Goal: Task Accomplishment & Management: Complete application form

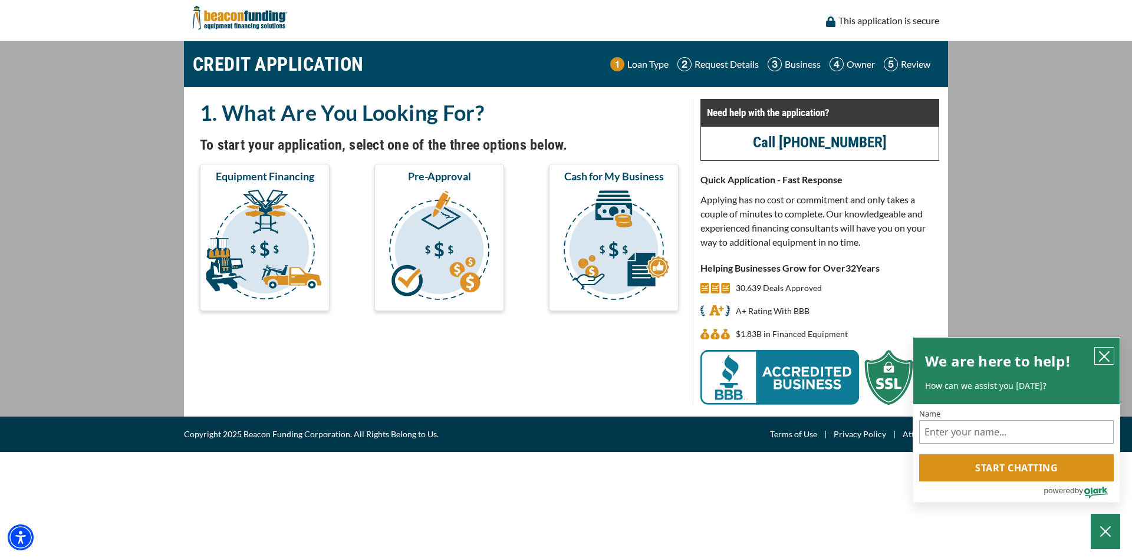
click at [1102, 354] on icon "close chatbox" at bounding box center [1103, 356] width 9 height 9
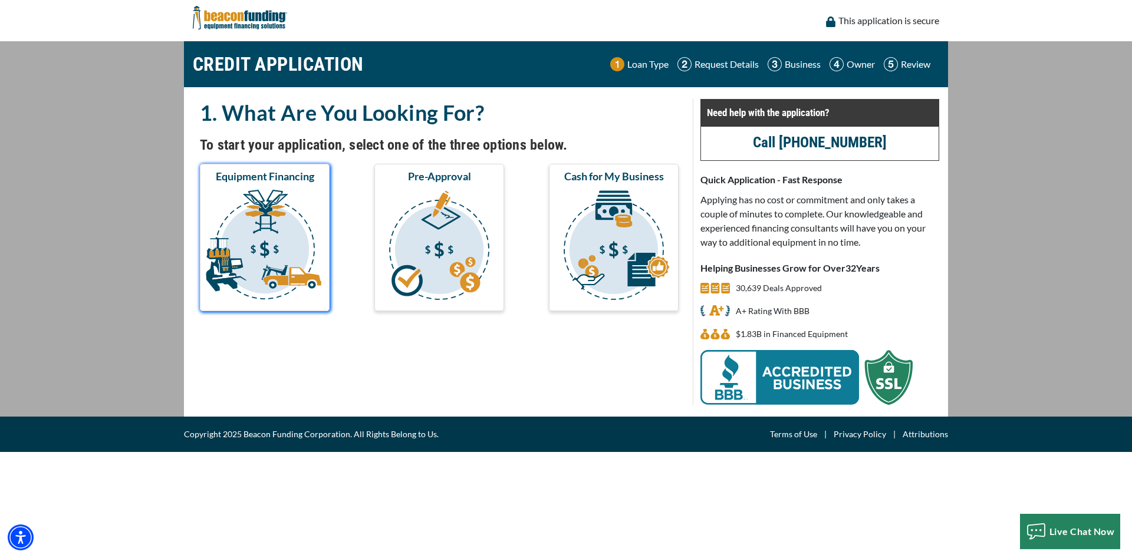
click at [292, 252] on img "submit" at bounding box center [264, 247] width 125 height 118
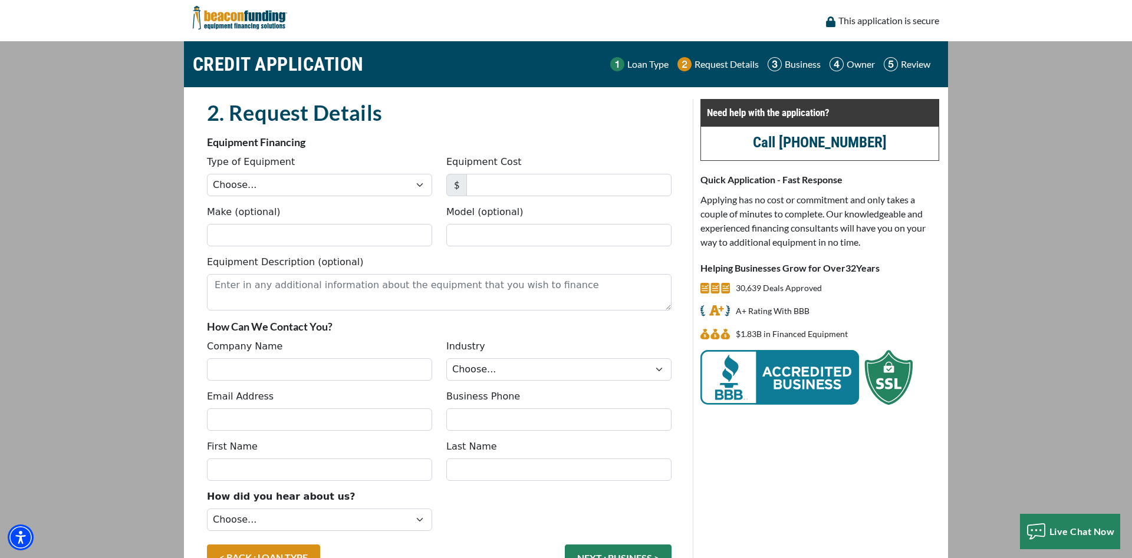
click at [308, 197] on div "Type of Equipment Choose... Backhoe Boom/Bucket Truck Chipper Commercial Mower …" at bounding box center [439, 180] width 479 height 50
click at [207, 174] on select "Choose... Backhoe Boom/Bucket Truck Chipper Commercial Mower Crane DTG/DTF Prin…" at bounding box center [319, 185] width 225 height 22
select select "1"
click option "Embroidery" at bounding box center [0, 0] width 0 height 0
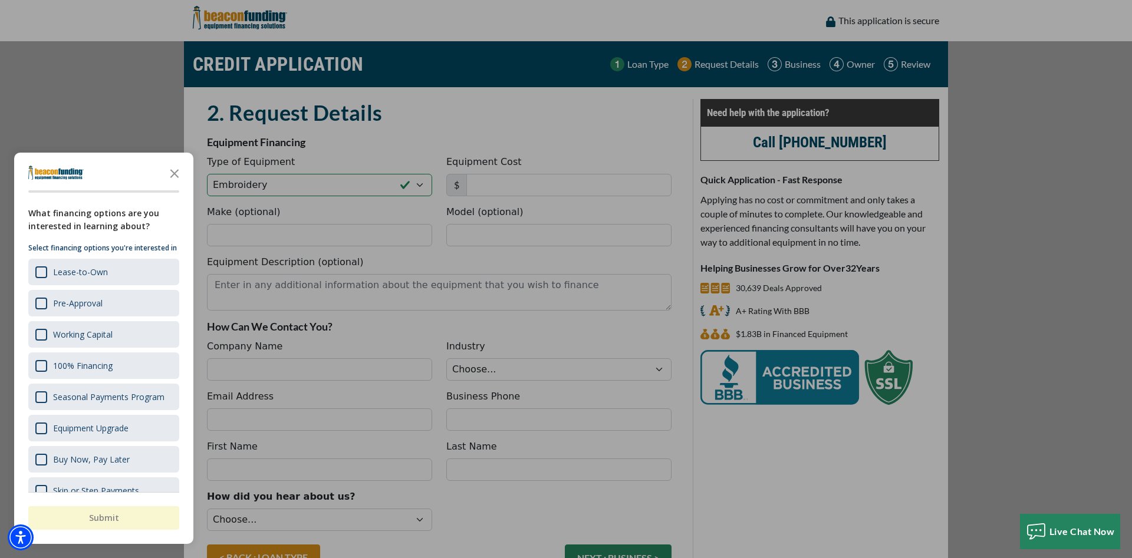
click at [522, 176] on div "button" at bounding box center [566, 279] width 1132 height 558
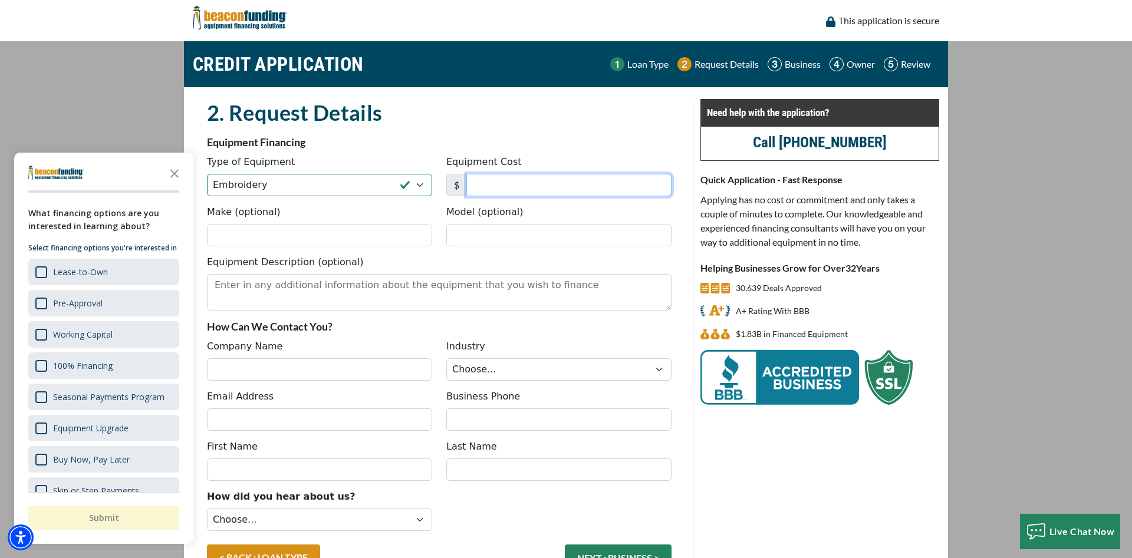
click at [541, 186] on input "Equipment Cost" at bounding box center [568, 185] width 205 height 22
type input "20,000"
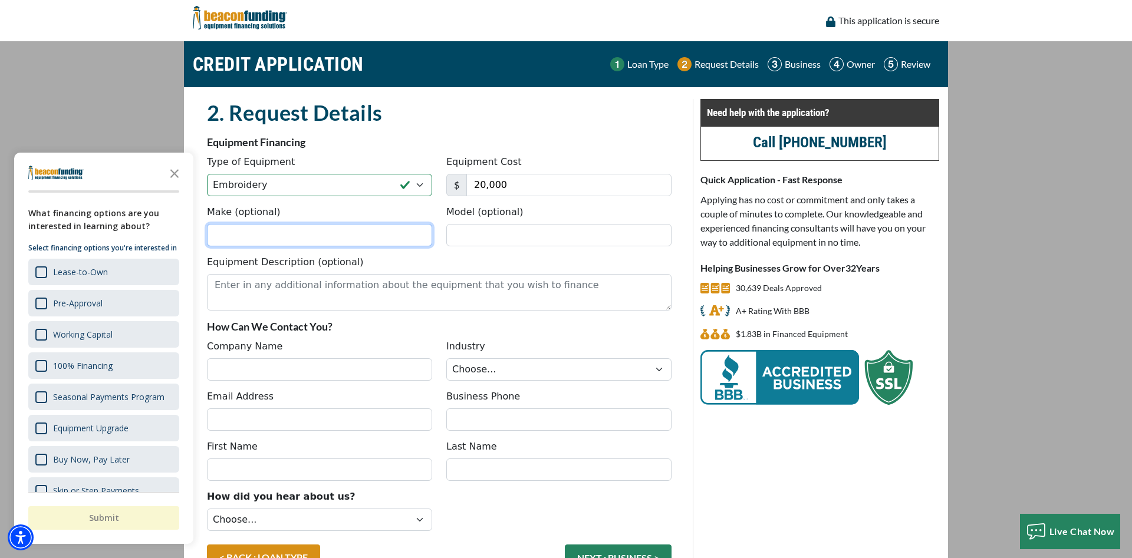
click at [266, 236] on input "Make (optional)" at bounding box center [319, 235] width 225 height 22
type input "Tajima"
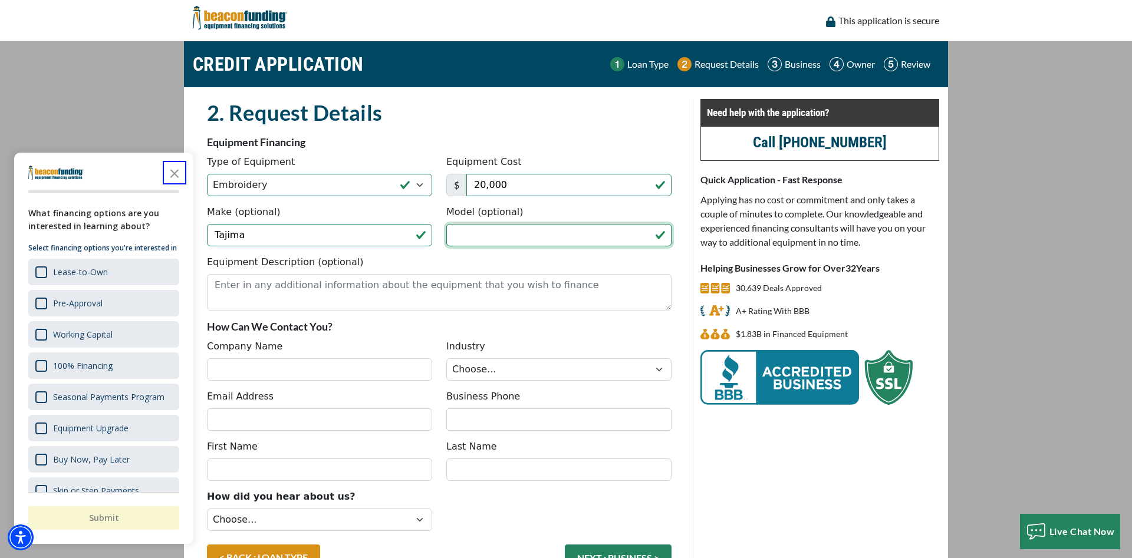
click at [502, 231] on input "Model (optional)" at bounding box center [558, 235] width 225 height 22
type input "TMBP 1501"
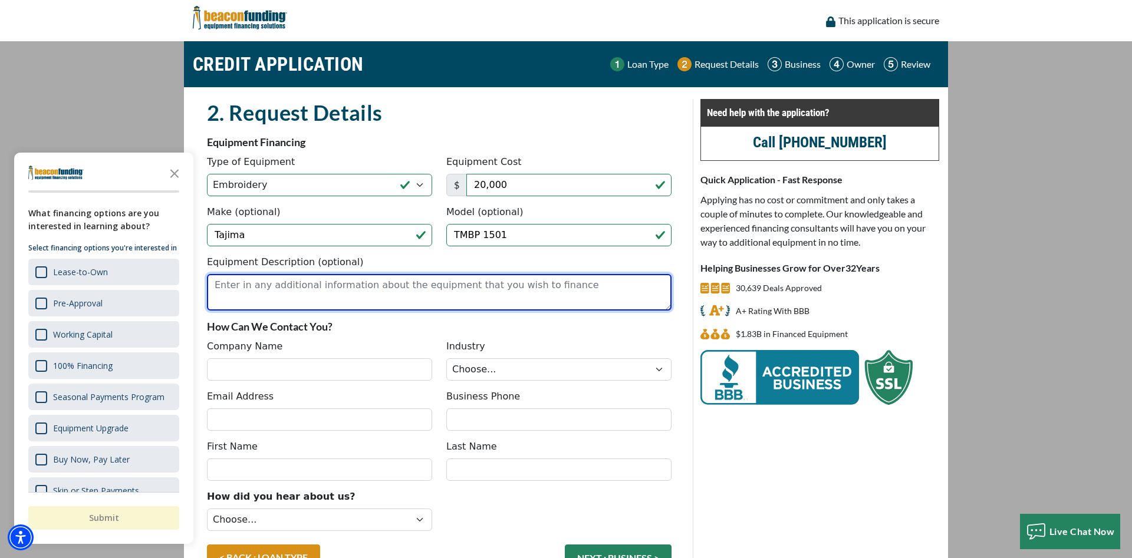
type textarea "E"
type textarea "Single head embroidery machine"
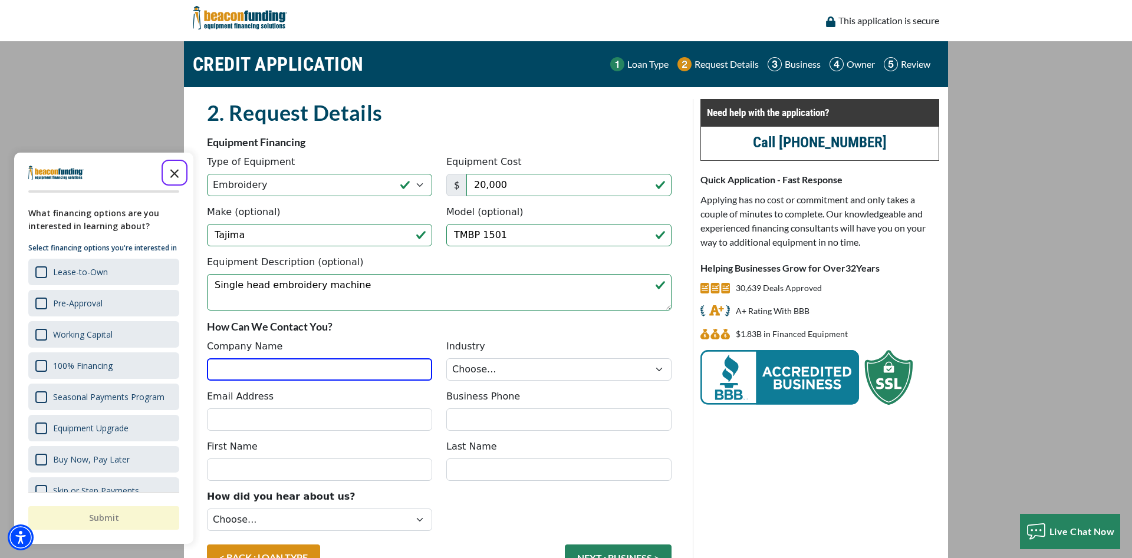
click at [178, 172] on icon "Close the survey" at bounding box center [175, 173] width 24 height 24
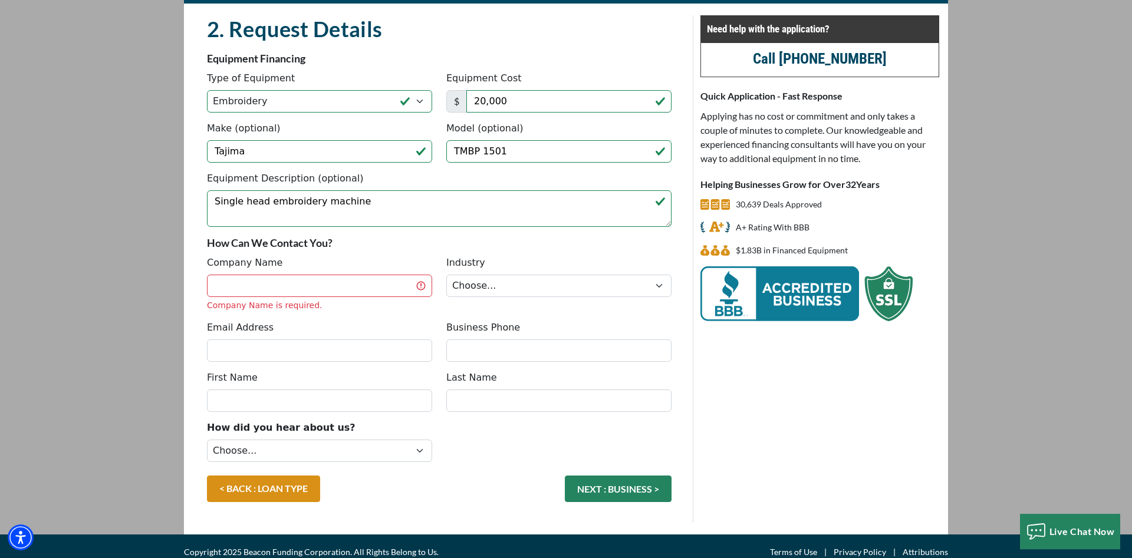
scroll to position [96, 0]
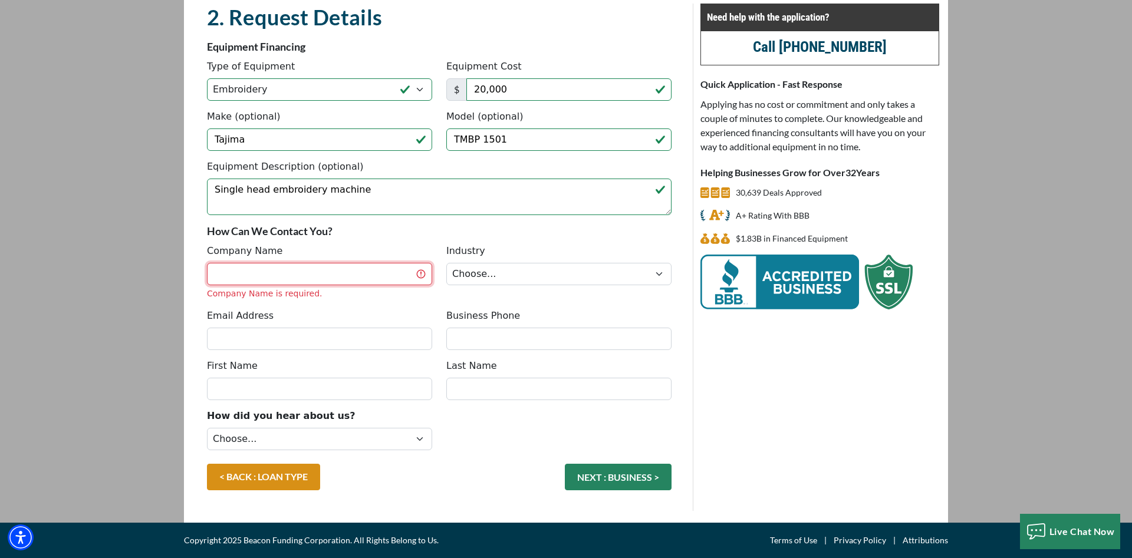
click at [313, 277] on input "Company Name" at bounding box center [319, 274] width 225 height 22
type input "[PERSON_NAME] Print & Designs"
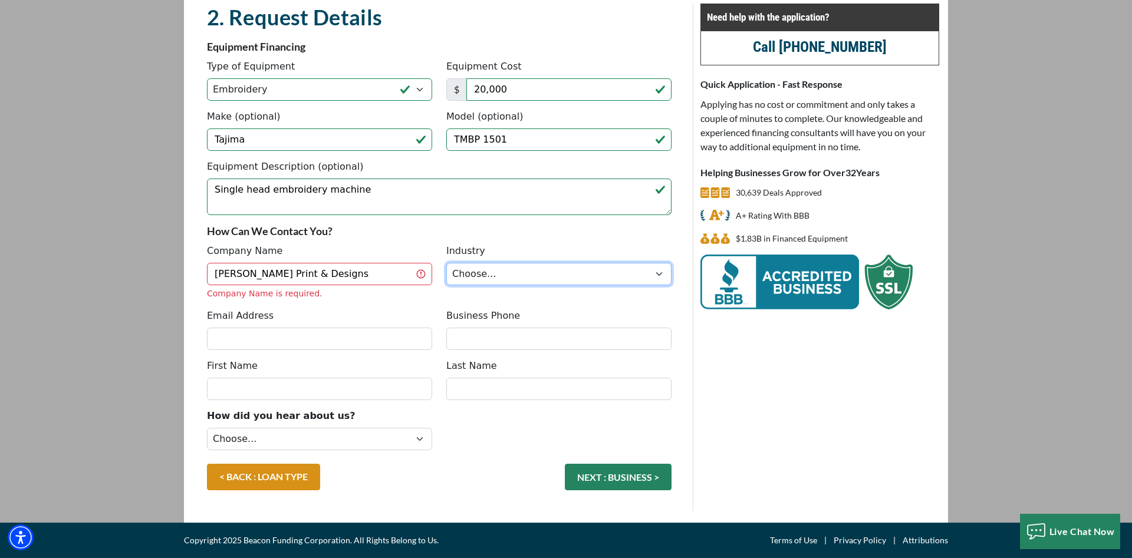
scroll to position [81, 0]
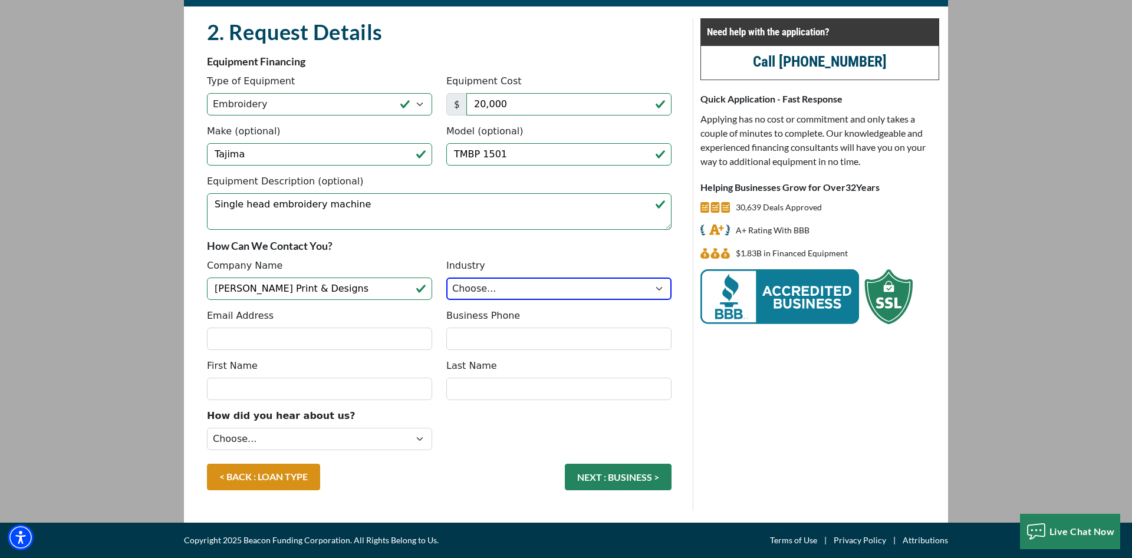
drag, startPoint x: 498, startPoint y: 271, endPoint x: 493, endPoint y: 283, distance: 13.5
click at [495, 277] on div "Industry Choose... Towing Landscape/Hardscape Decorated Apparel Septic Light Co…" at bounding box center [558, 279] width 239 height 41
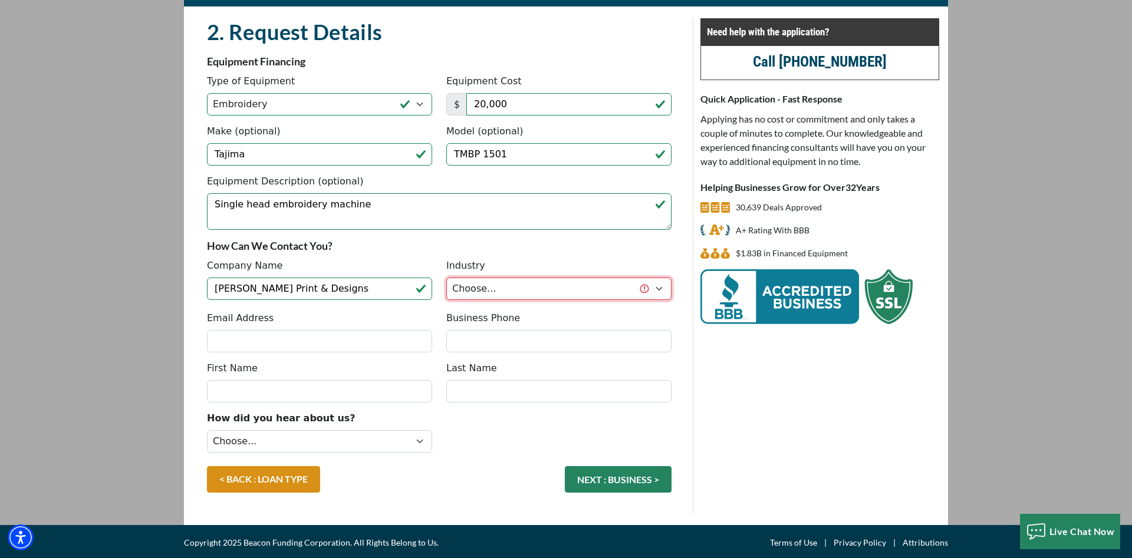
click at [446, 278] on select "Choose... Towing Landscape/Hardscape Decorated Apparel Septic Light Constructio…" at bounding box center [558, 289] width 225 height 22
select select "5"
click option "Other" at bounding box center [0, 0] width 0 height 0
click at [299, 348] on input "Email Address" at bounding box center [319, 341] width 225 height 22
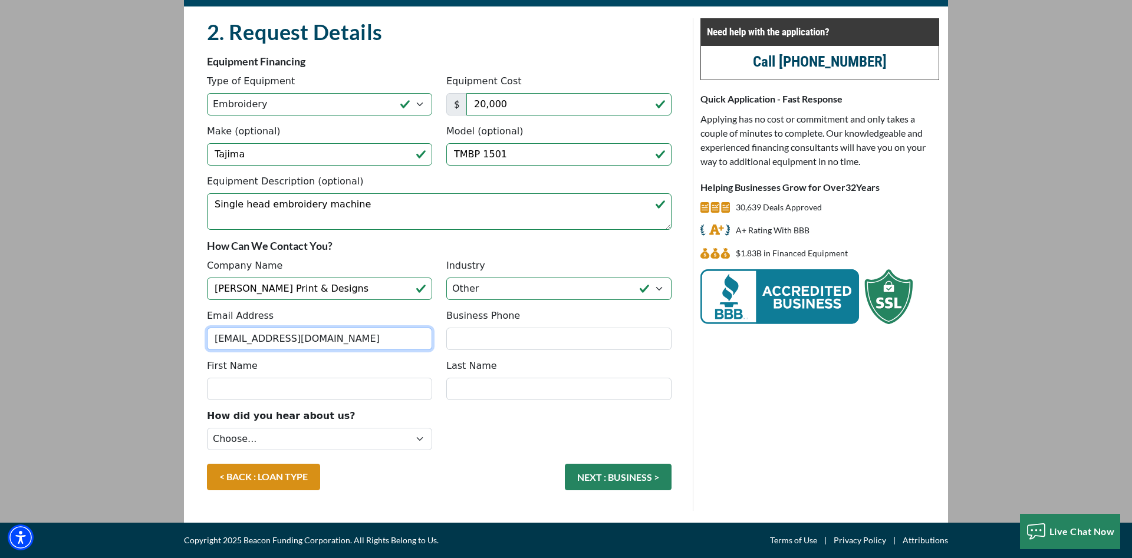
type input "johncastroandazola@gmail.com"
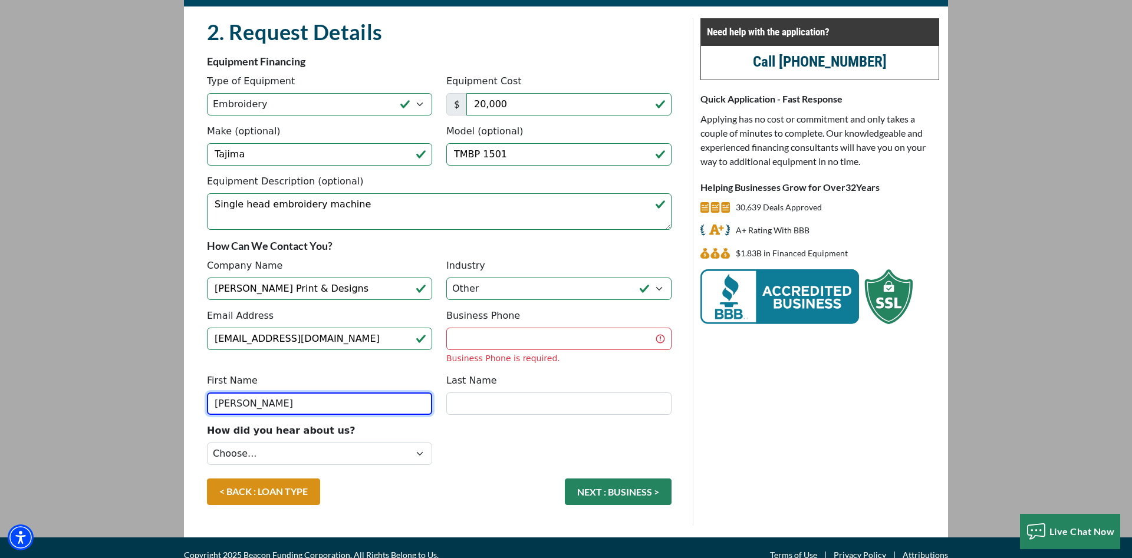
type input "John"
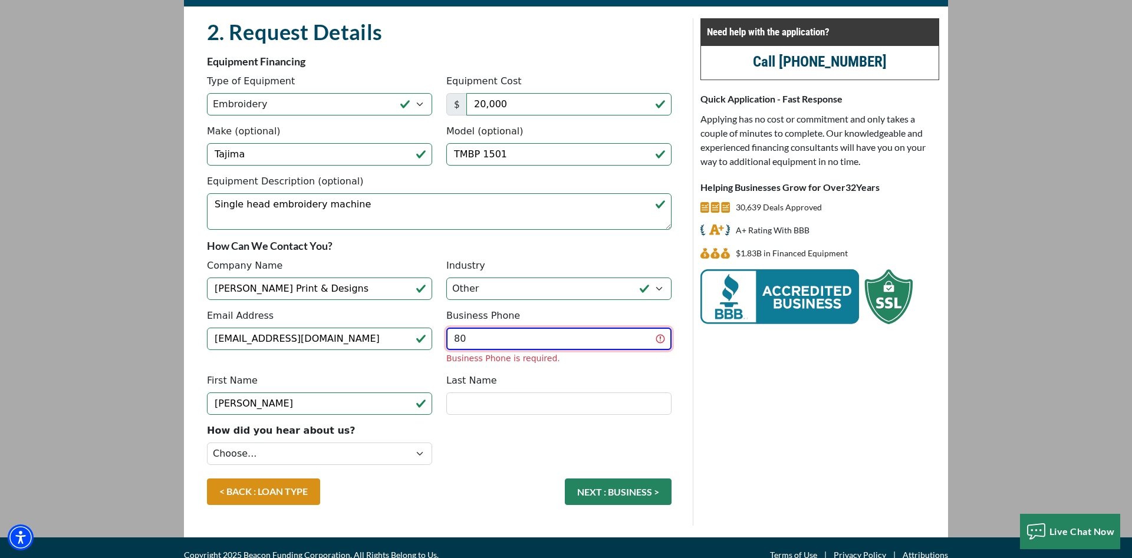
type input "8"
type input "[PHONE_NUMBER]"
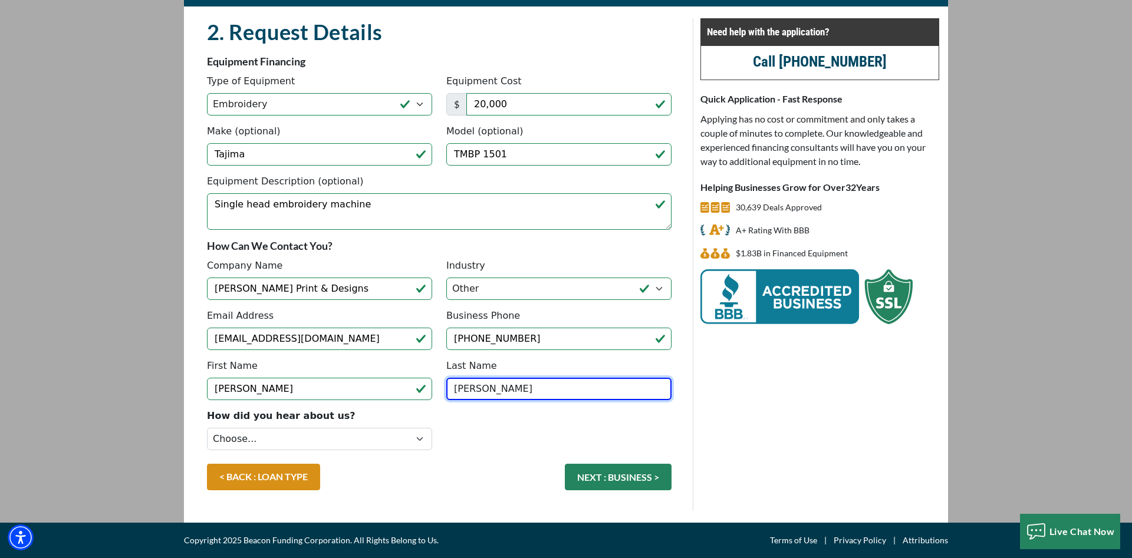
type input "Andazola"
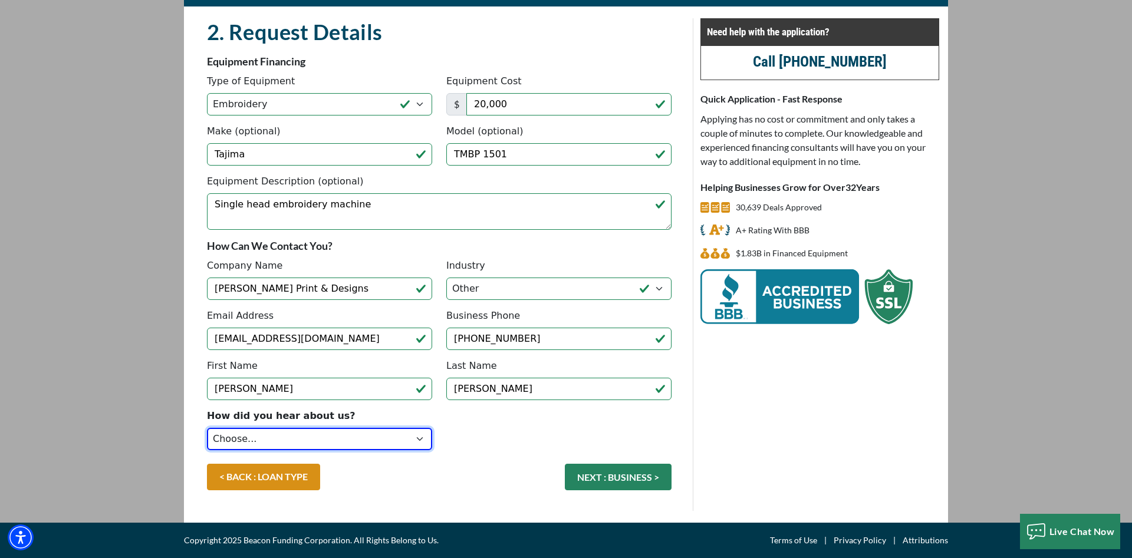
click at [207, 428] on select "Choose... Internet Search Vendor Referral Word of Mouth Client Referral Email E…" at bounding box center [319, 439] width 225 height 22
select select "9"
click option "Vendor Referral" at bounding box center [0, 0] width 0 height 0
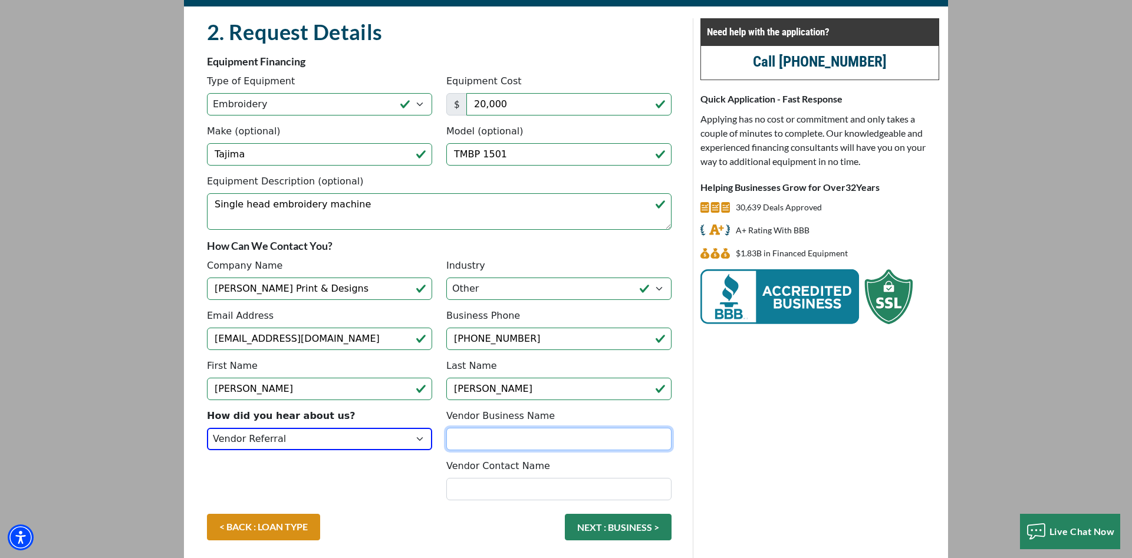
click at [501, 436] on input "Vendor Business Name" at bounding box center [558, 439] width 225 height 22
type input "T"
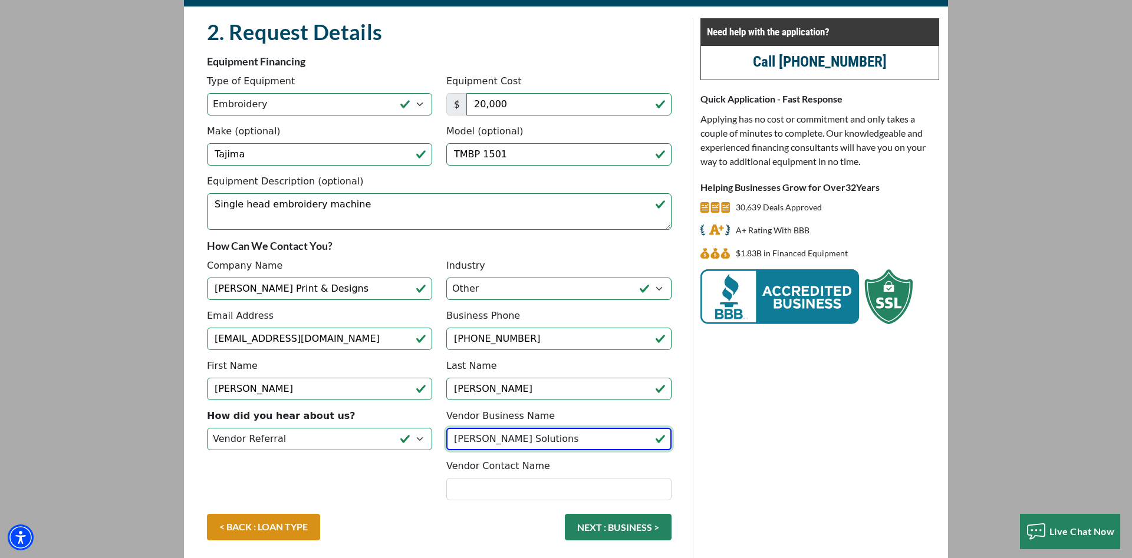
type input "Hirsch Solutions"
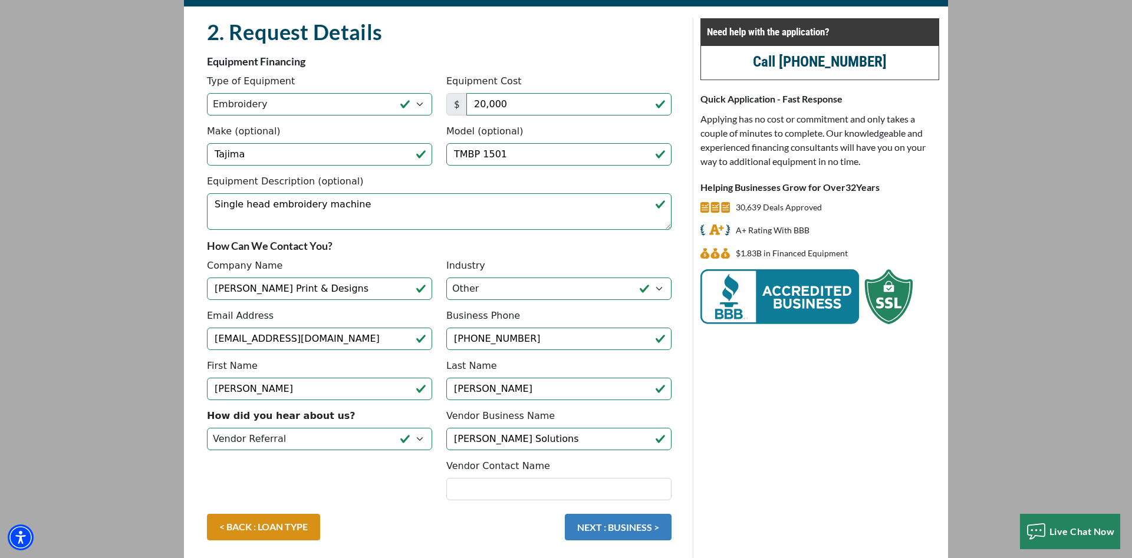
click at [631, 531] on button "NEXT : BUSINESS >" at bounding box center [618, 527] width 107 height 27
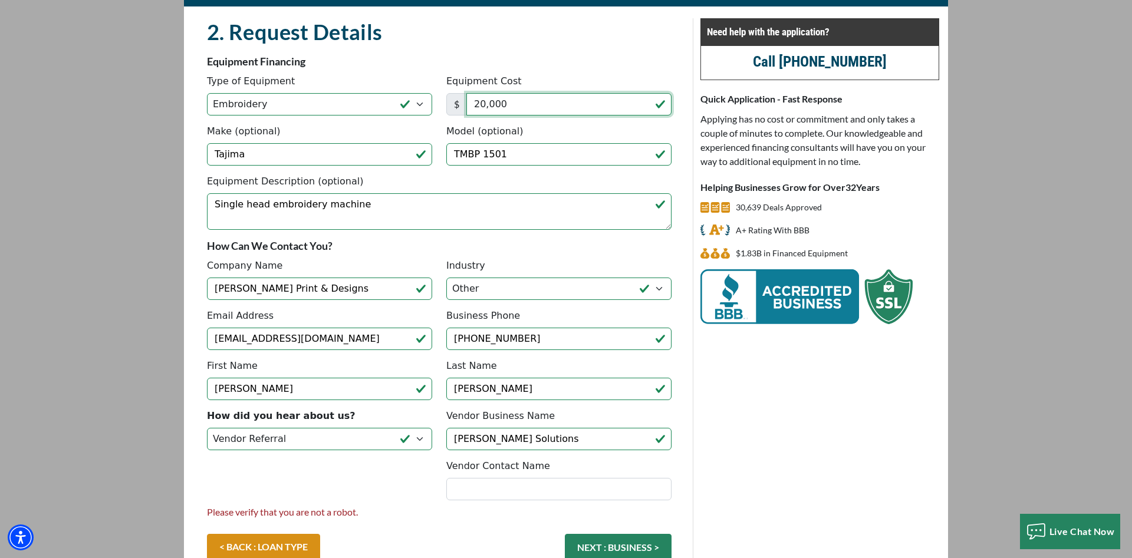
click at [512, 101] on input "20,000" at bounding box center [568, 104] width 205 height 22
drag, startPoint x: 508, startPoint y: 105, endPoint x: 479, endPoint y: 105, distance: 29.5
click at [479, 105] on input "20,000" at bounding box center [568, 104] width 205 height 22
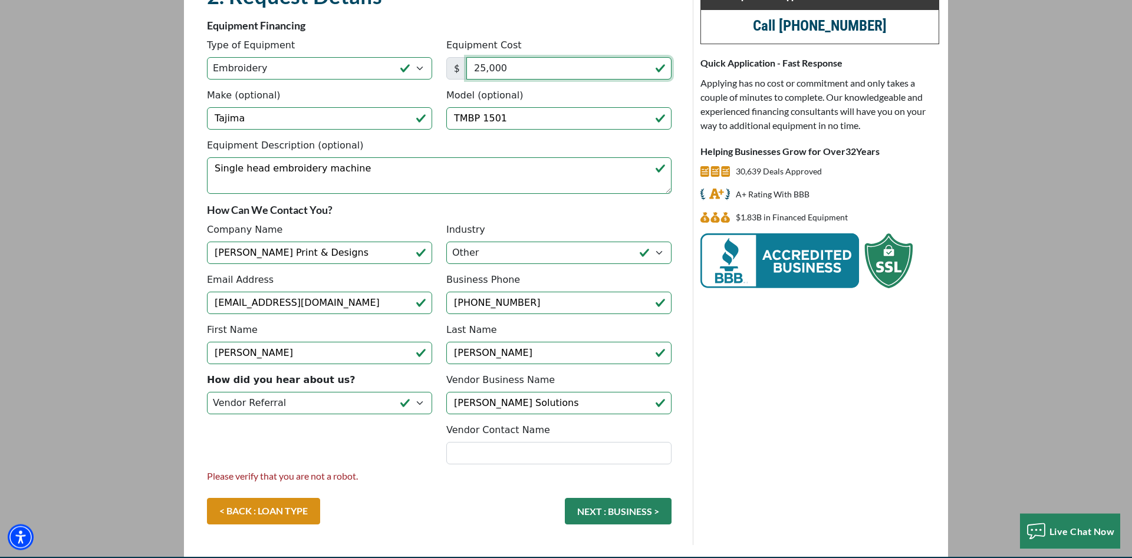
scroll to position [141, 0]
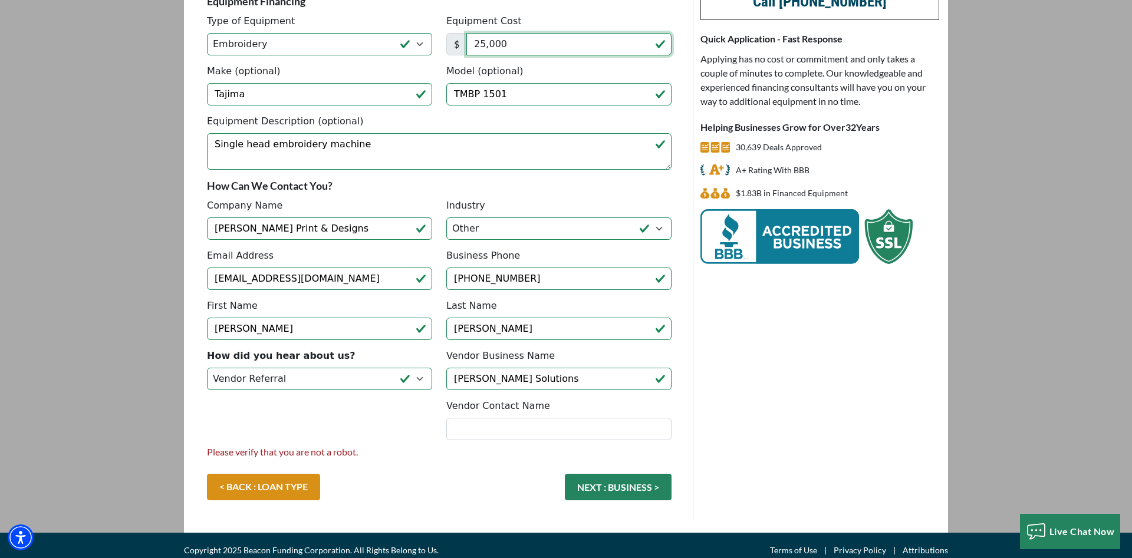
type input "25,000"
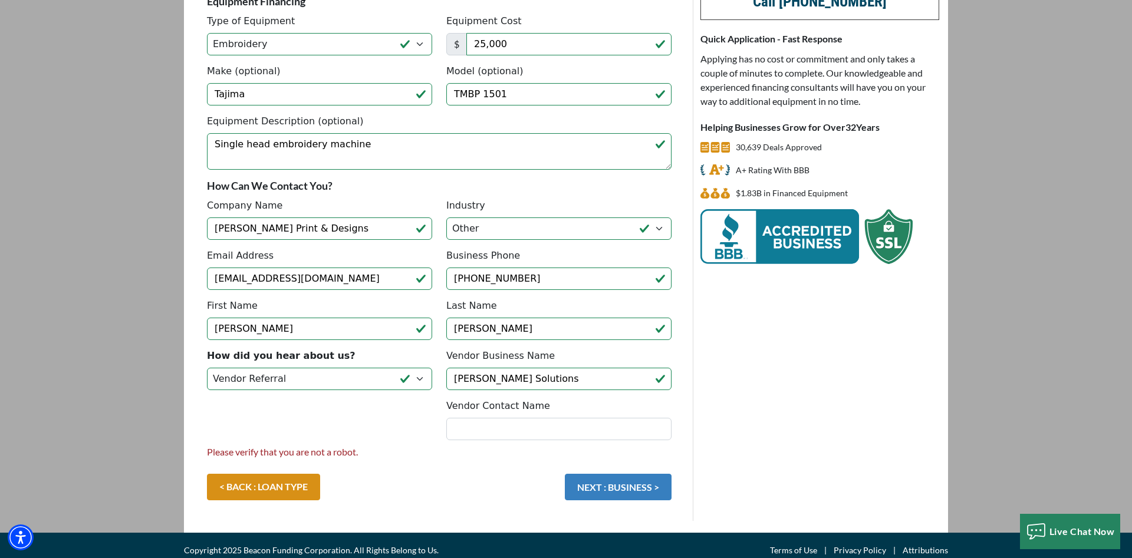
click at [614, 482] on button "NEXT : BUSINESS >" at bounding box center [618, 487] width 107 height 27
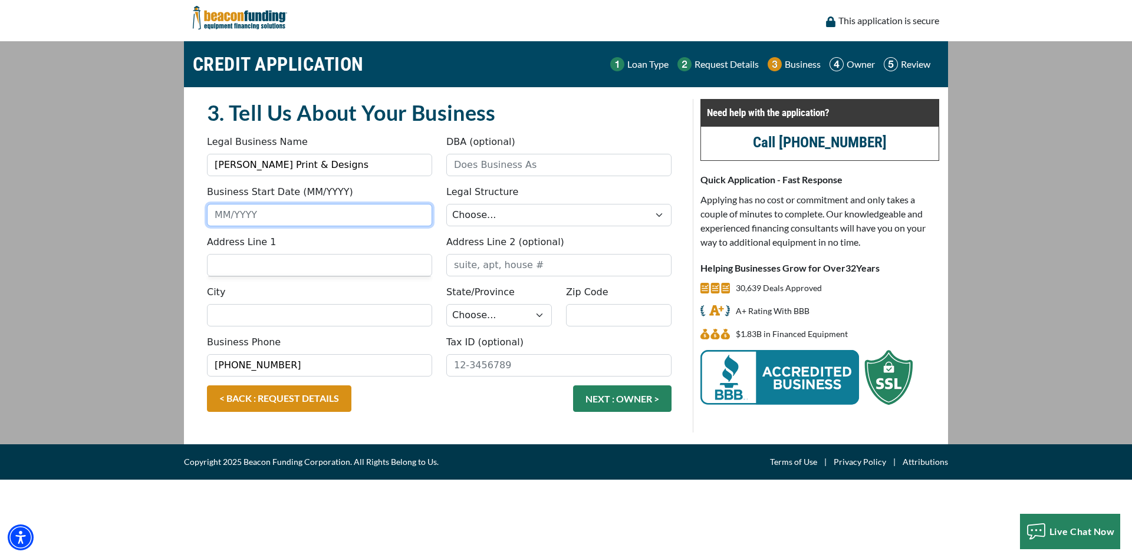
click at [336, 217] on input "Business Start Date (MM/YYYY)" at bounding box center [319, 215] width 225 height 22
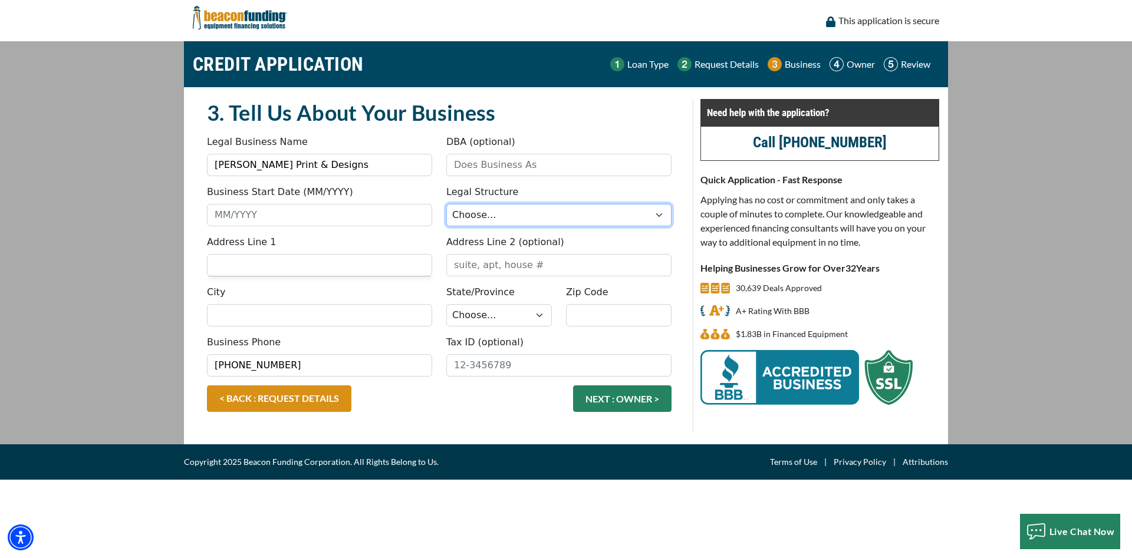
click at [446, 204] on select "Choose... Corporation LLC LLP Municipality Non-Profit Partnership Proprietorship" at bounding box center [558, 215] width 225 height 22
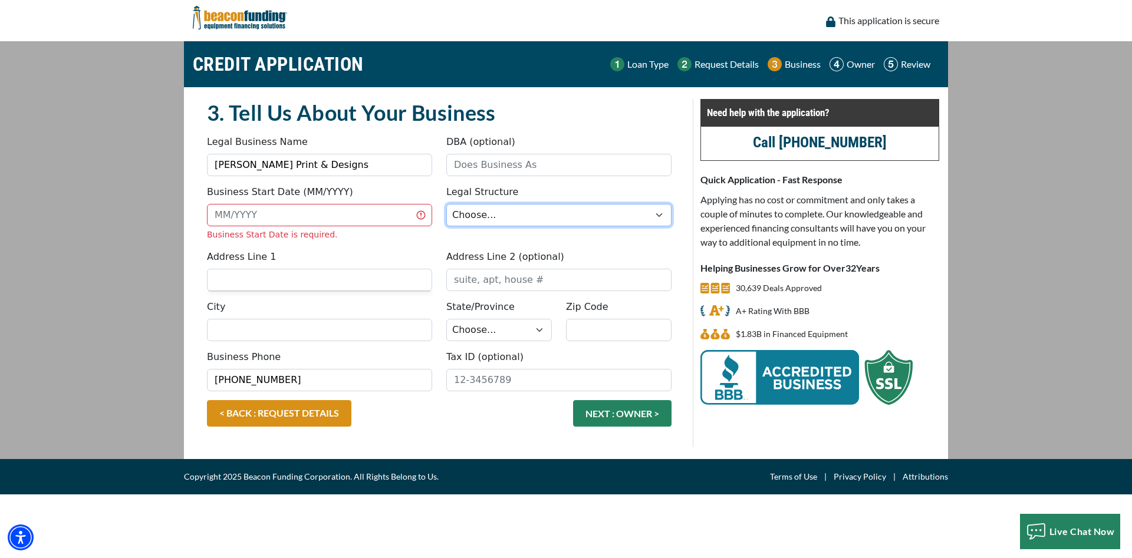
select select "2"
click option "LLC" at bounding box center [0, 0] width 0 height 0
click at [446, 204] on select "Choose... Corporation LLC LLP Municipality Non-Profit Partnership Proprietorship" at bounding box center [558, 215] width 225 height 22
click at [289, 222] on input "Business Start Date (MM/YYYY)" at bounding box center [319, 215] width 225 height 22
click at [321, 216] on input "Business Start Date (MM/YYYY)" at bounding box center [319, 215] width 225 height 22
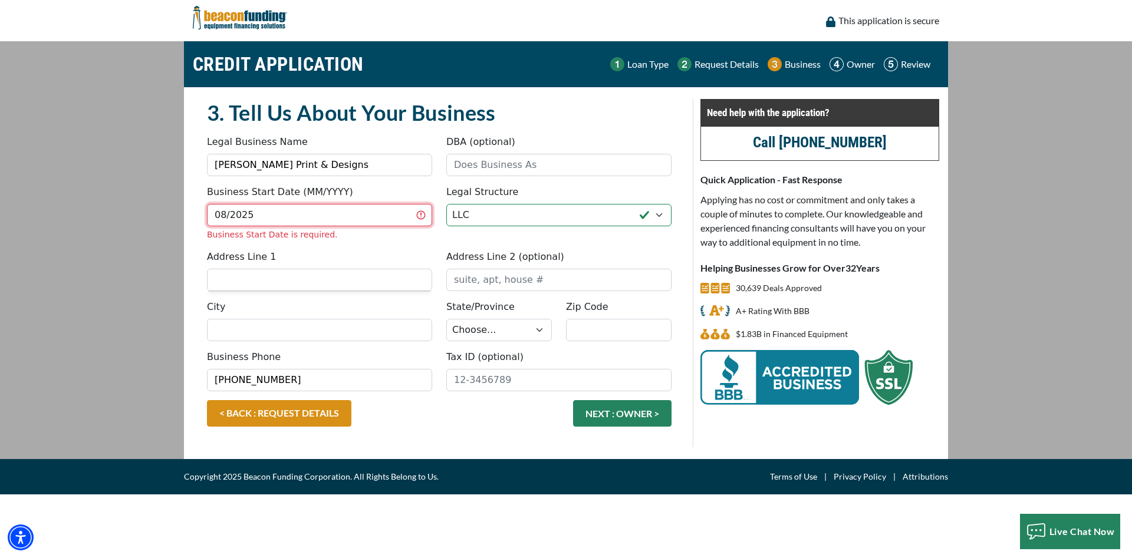
type input "08/2025"
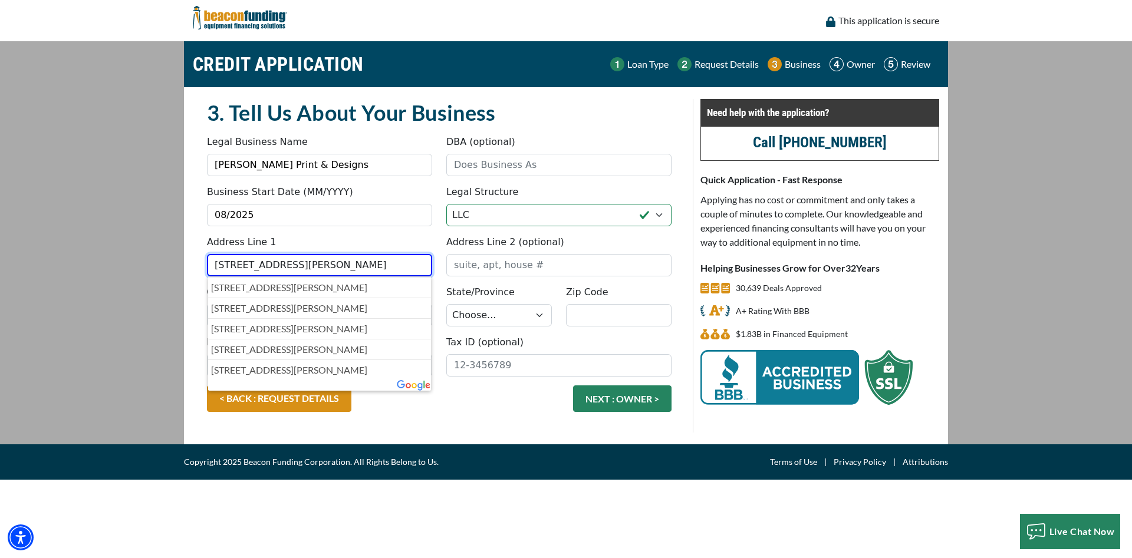
type input "501 Bailey Street"
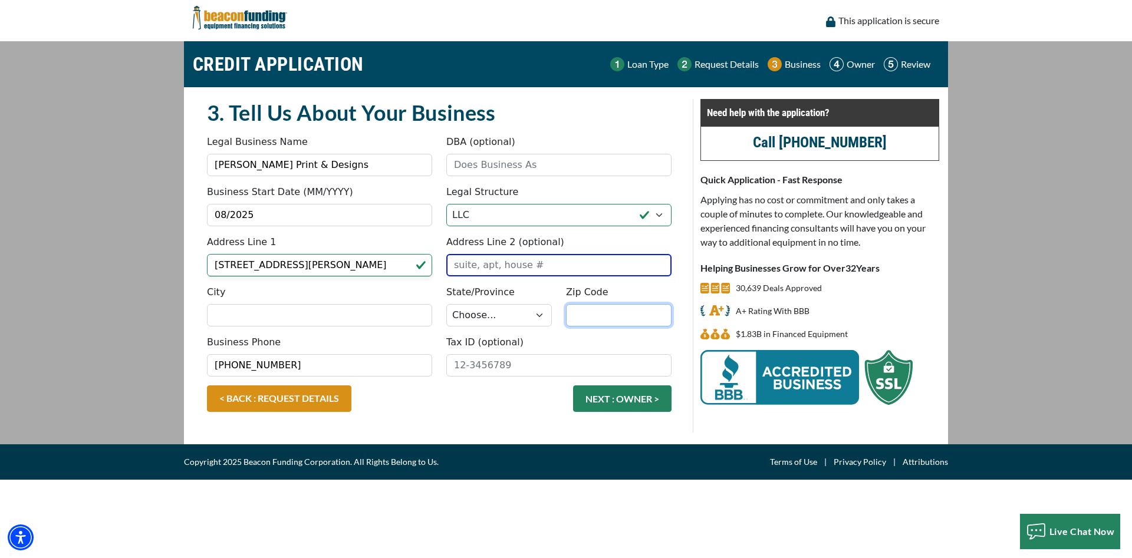
click at [591, 311] on input "Zip Code" at bounding box center [619, 315] width 106 height 22
type input "76179"
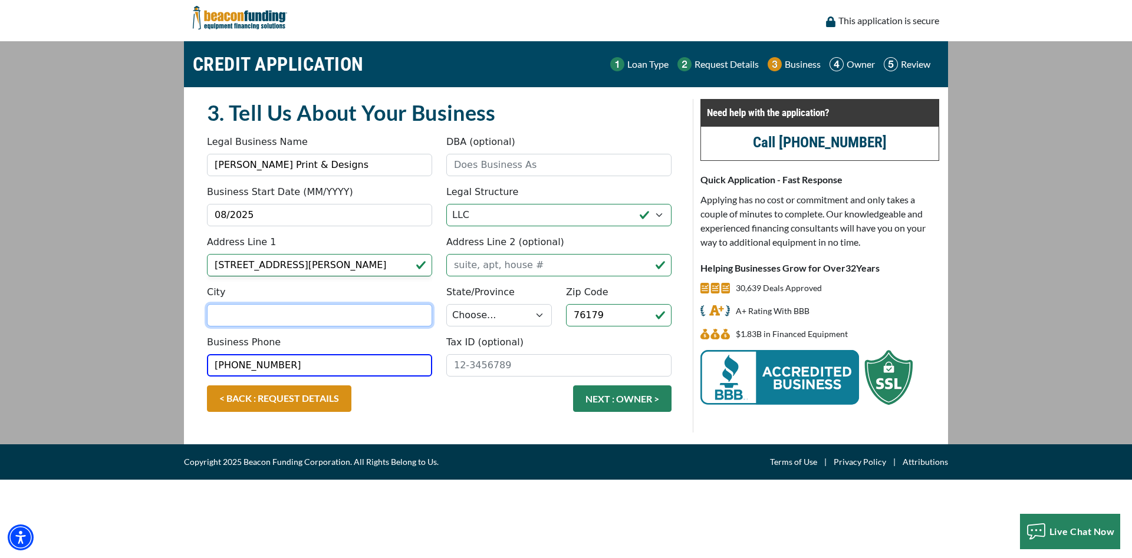
click at [360, 320] on input "City" at bounding box center [319, 315] width 225 height 22
type input "s"
type input "Saginaw"
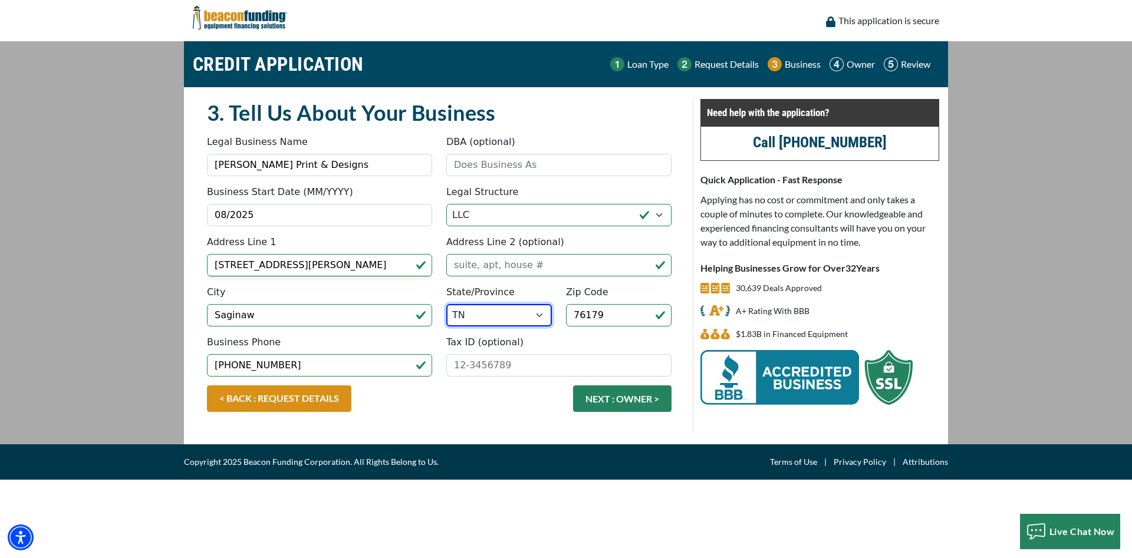
select select "45"
click at [627, 397] on button "NEXT : OWNER >" at bounding box center [622, 399] width 98 height 27
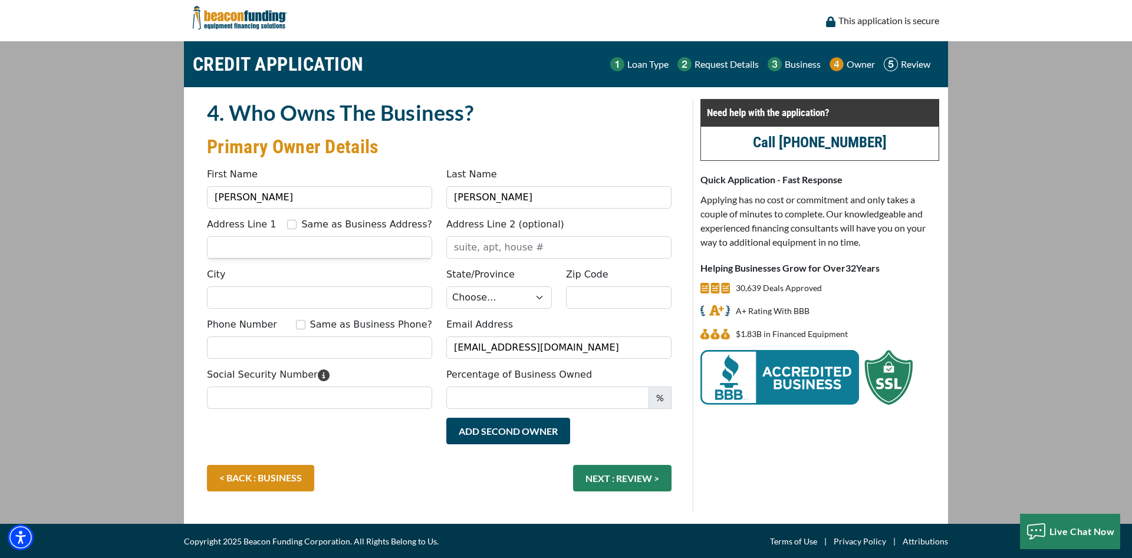
click at [317, 227] on div "Same as Business Address?" at bounding box center [359, 225] width 145 height 14
click at [297, 226] on input "Same as Business Address?" at bounding box center [291, 224] width 9 height 9
checkbox input "true"
type input "501 Bailey Street"
type input "Saginaw"
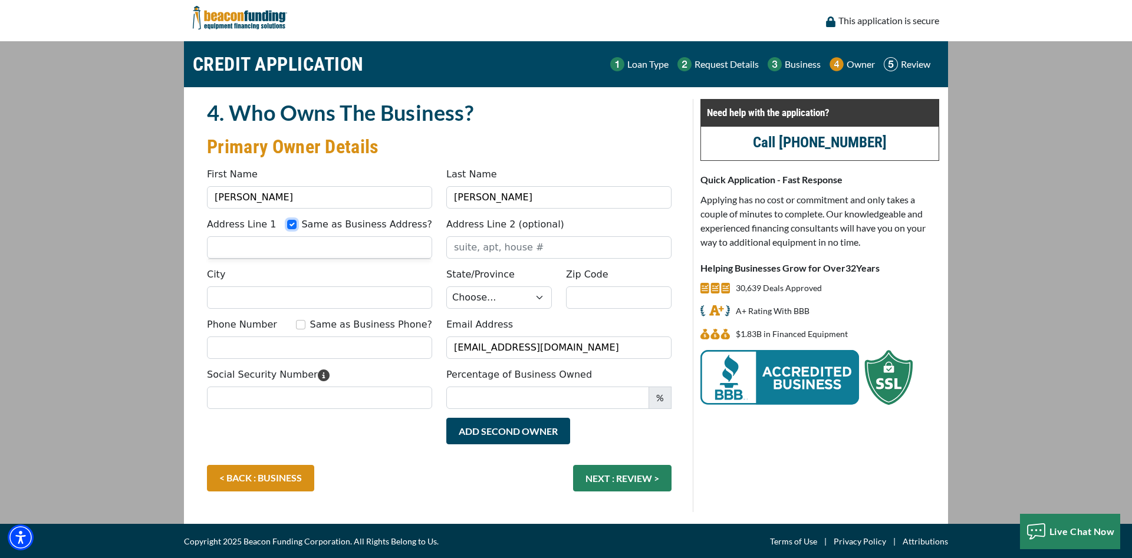
select select "45"
type input "76179"
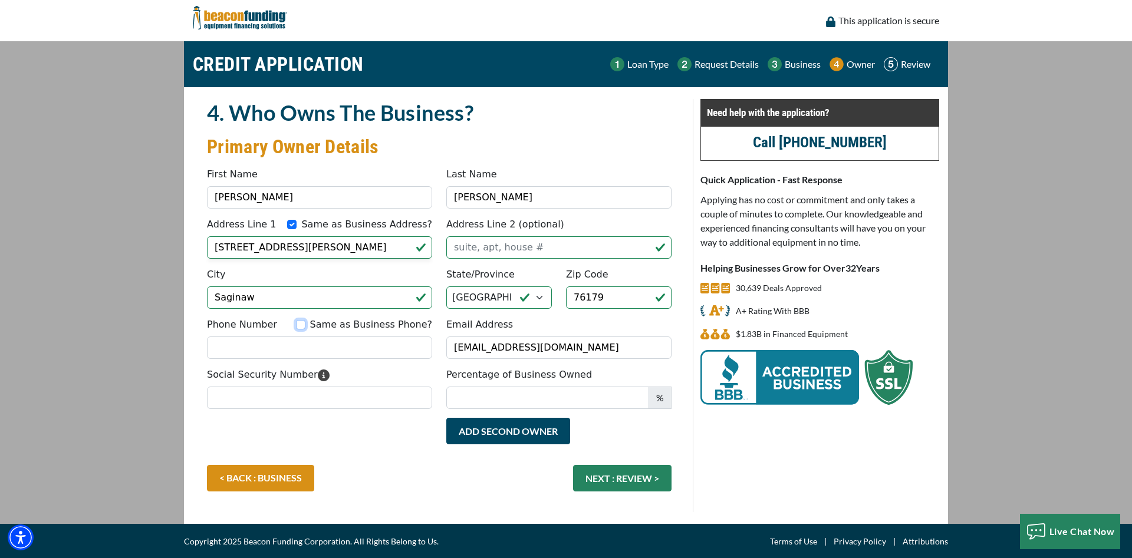
click at [305, 324] on input "Same as Business Phone?" at bounding box center [300, 324] width 9 height 9
checkbox input "true"
type input "[PHONE_NUMBER]"
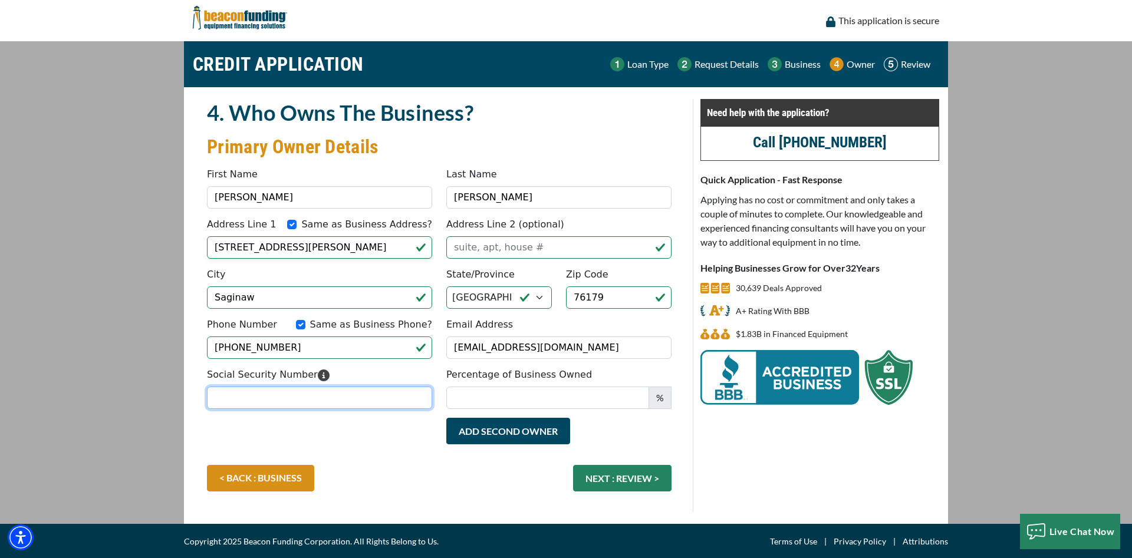
click at [334, 401] on input "Social Security Number" at bounding box center [319, 398] width 225 height 22
type input "637-20-9342"
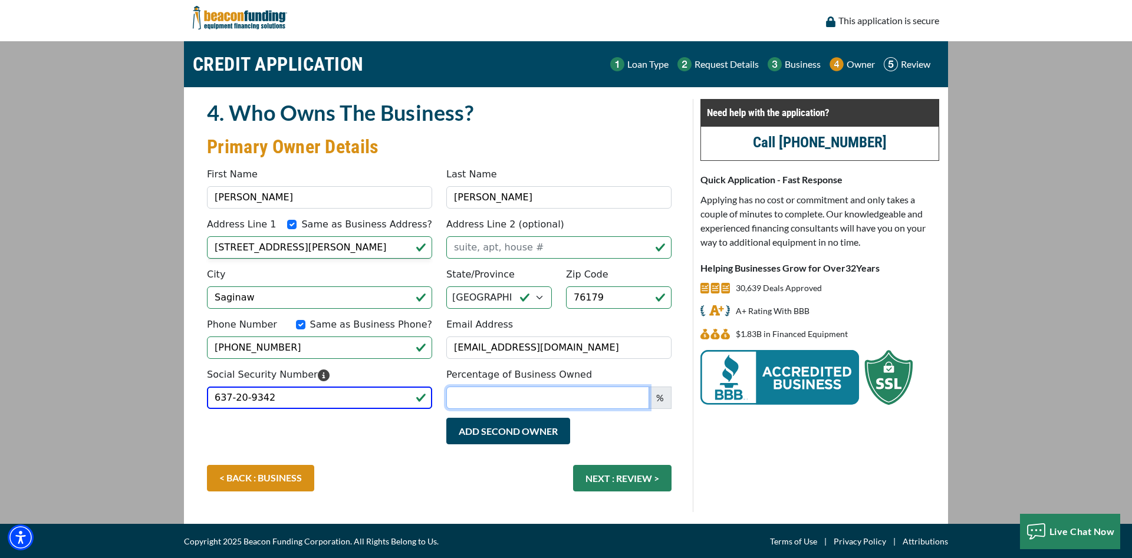
click at [555, 400] on input "Percentage of Business Owned" at bounding box center [547, 398] width 203 height 22
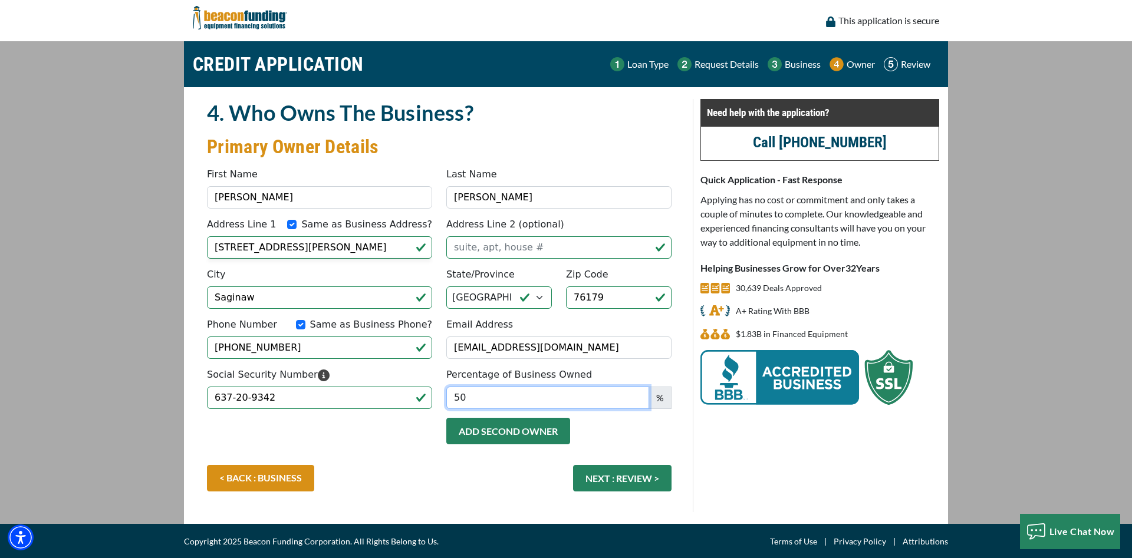
type input "50"
click at [546, 436] on button "Add Second Owner" at bounding box center [508, 431] width 124 height 27
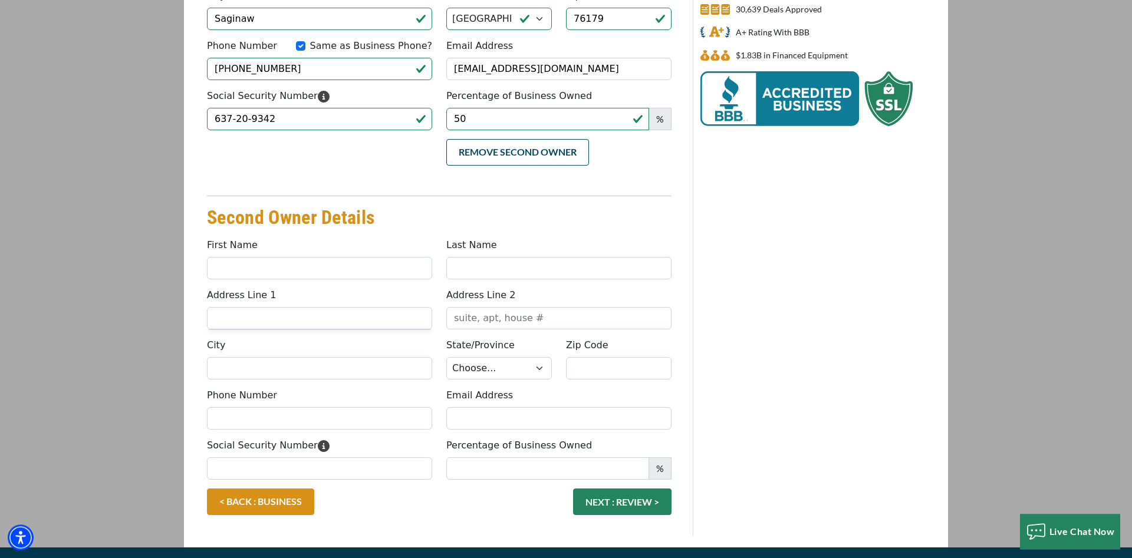
scroll to position [301, 0]
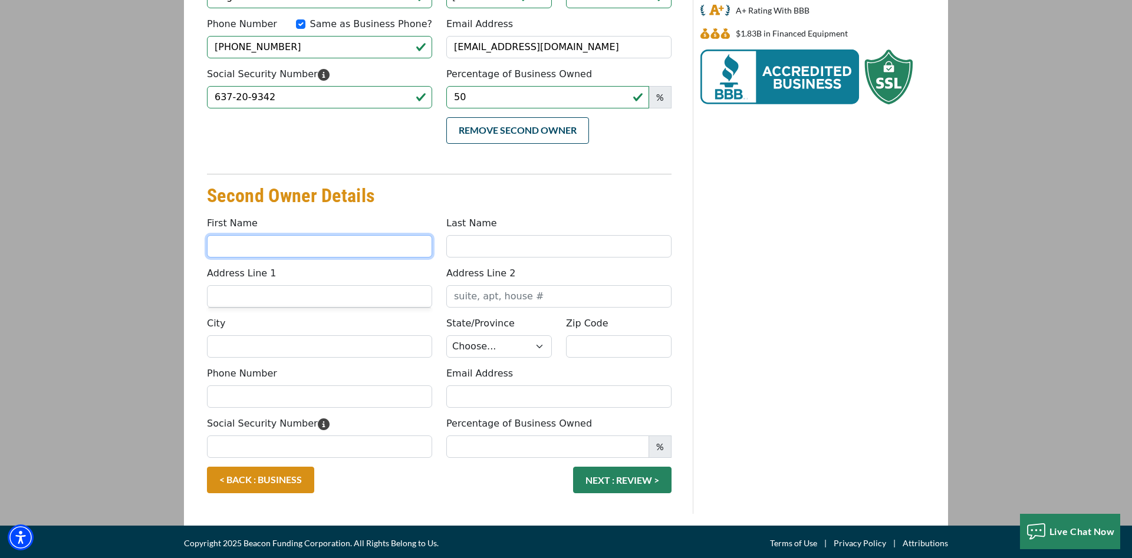
click at [354, 252] on input "First Name" at bounding box center [319, 246] width 225 height 22
type input "Ana"
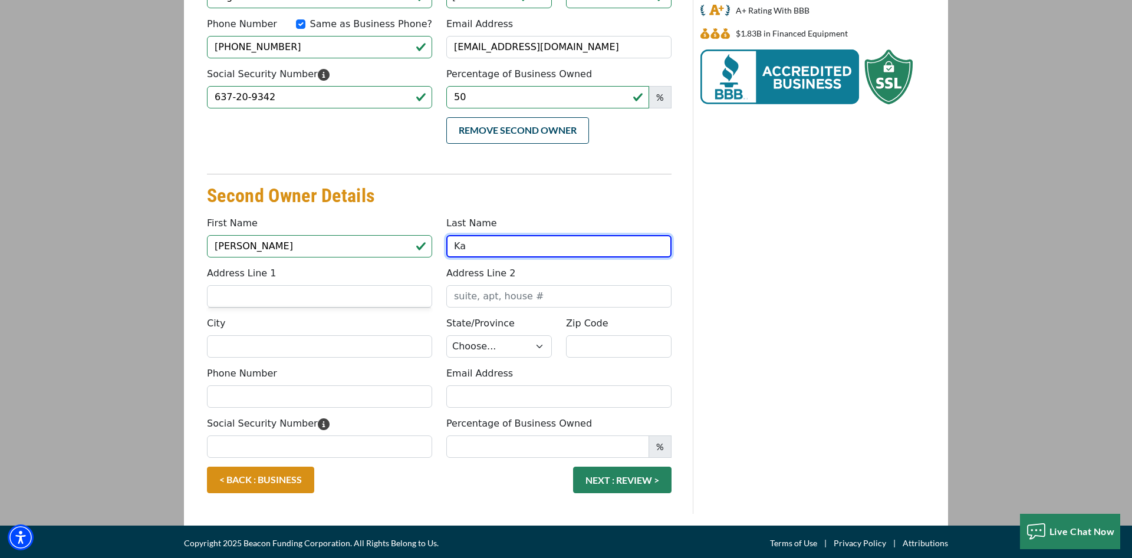
type input "K"
type input "Andazola"
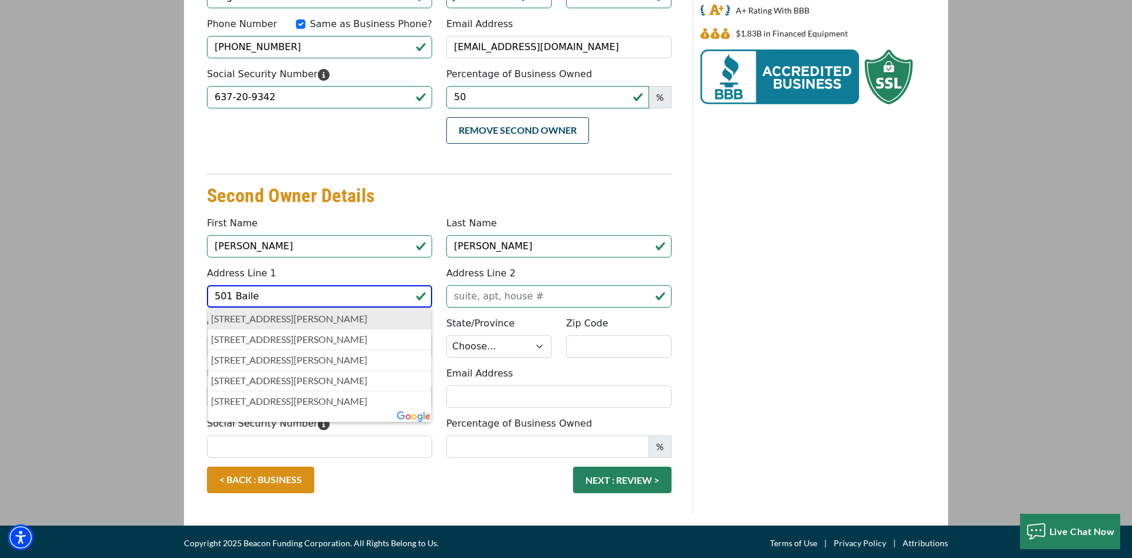
click at [360, 318] on p "[STREET_ADDRESS][PERSON_NAME]" at bounding box center [319, 319] width 217 height 14
type input "[STREET_ADDRESS][PERSON_NAME]"
type input "Saginaw"
select select "45"
type input "76179"
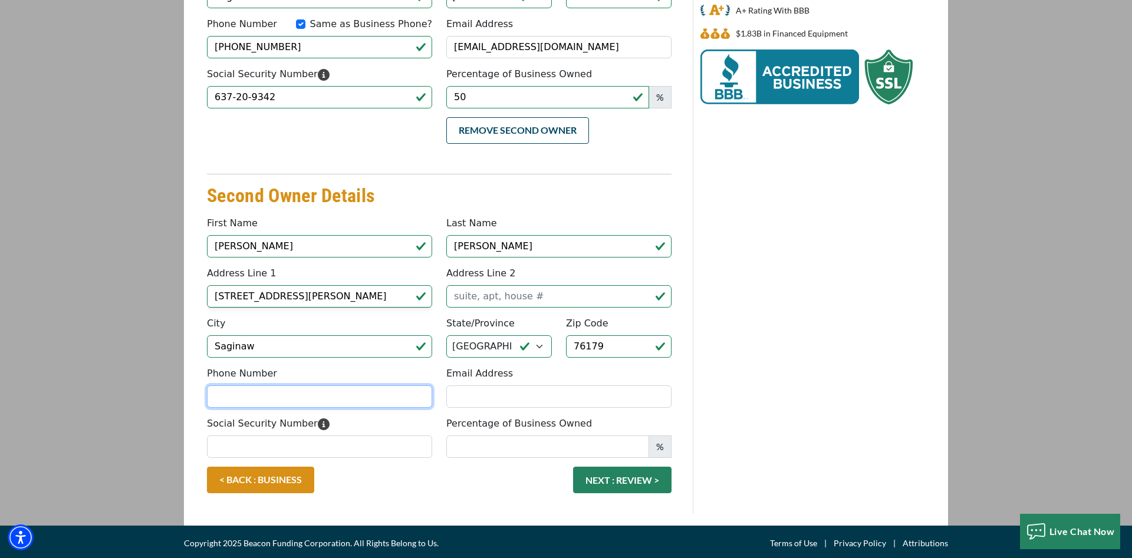
click at [371, 401] on input "Phone Number" at bounding box center [319, 397] width 225 height 22
type input "(682) 521-7211"
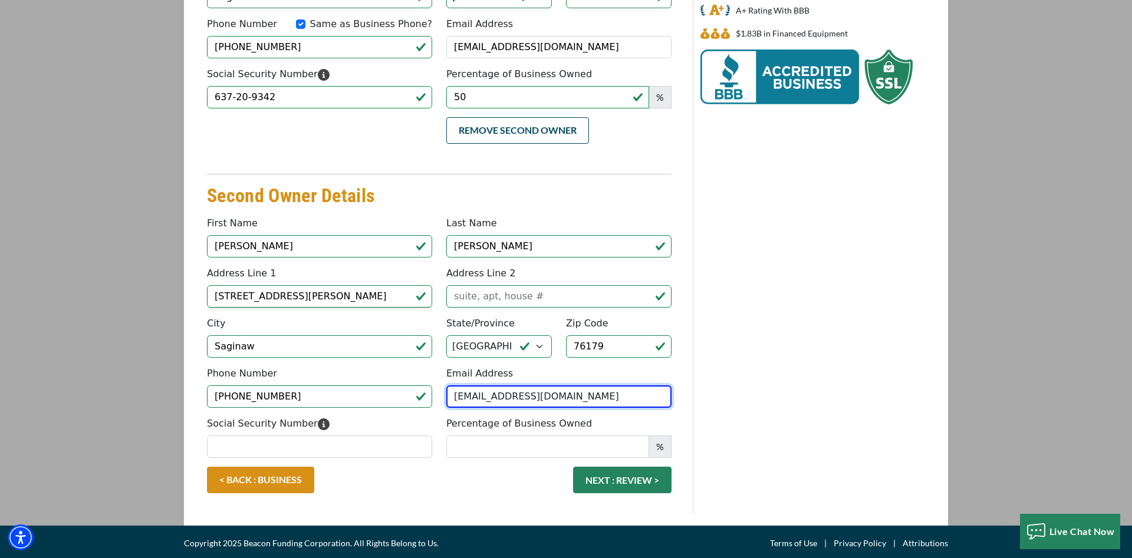
type input "karen_rod_89@yahoo.com"
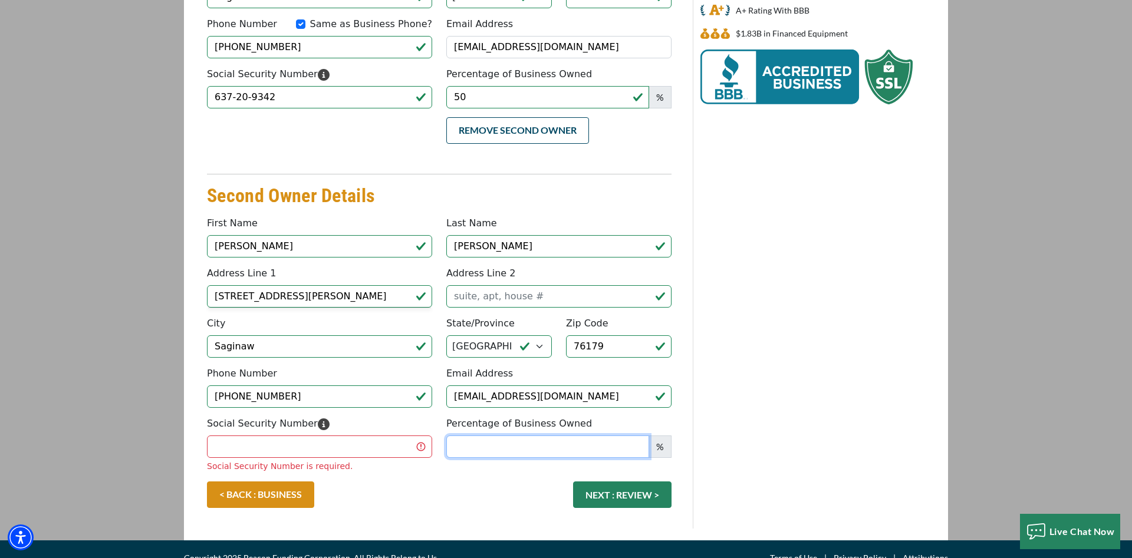
click at [469, 450] on input "Percentage of Business Owned" at bounding box center [547, 447] width 203 height 22
type input "50"
click at [331, 452] on input "Social Security Number" at bounding box center [319, 447] width 225 height 22
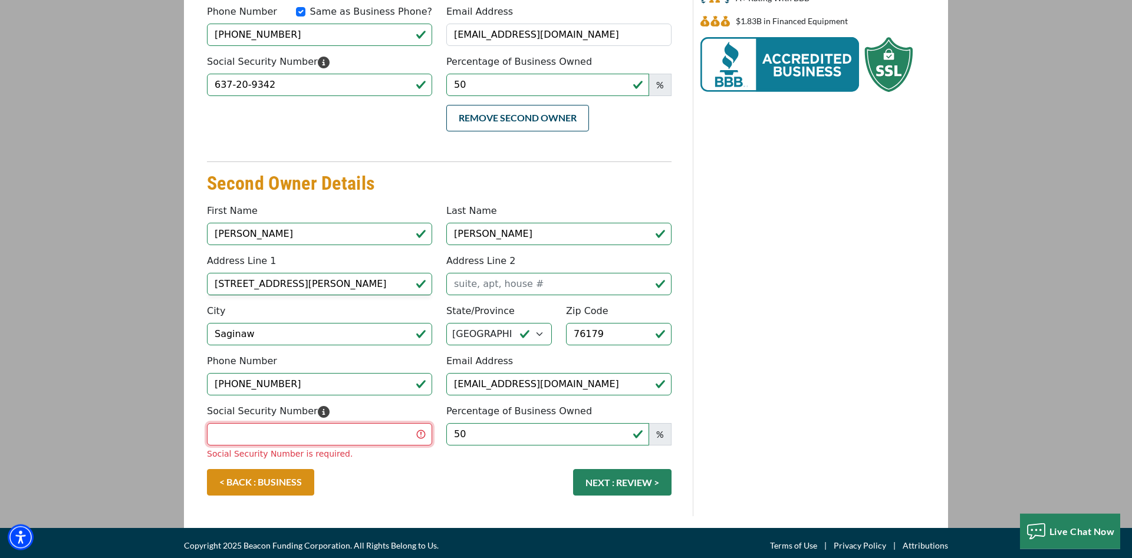
scroll to position [319, 0]
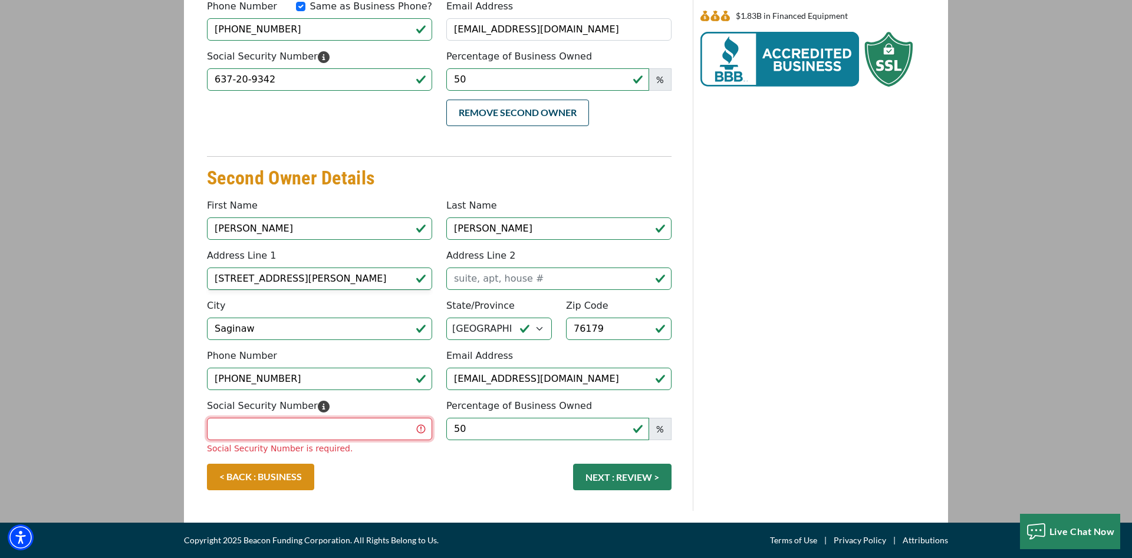
click at [355, 428] on input "Social Security Number" at bounding box center [319, 429] width 225 height 22
click at [246, 427] on input "Social Security Number" at bounding box center [319, 429] width 225 height 22
type input "080-49-0356"
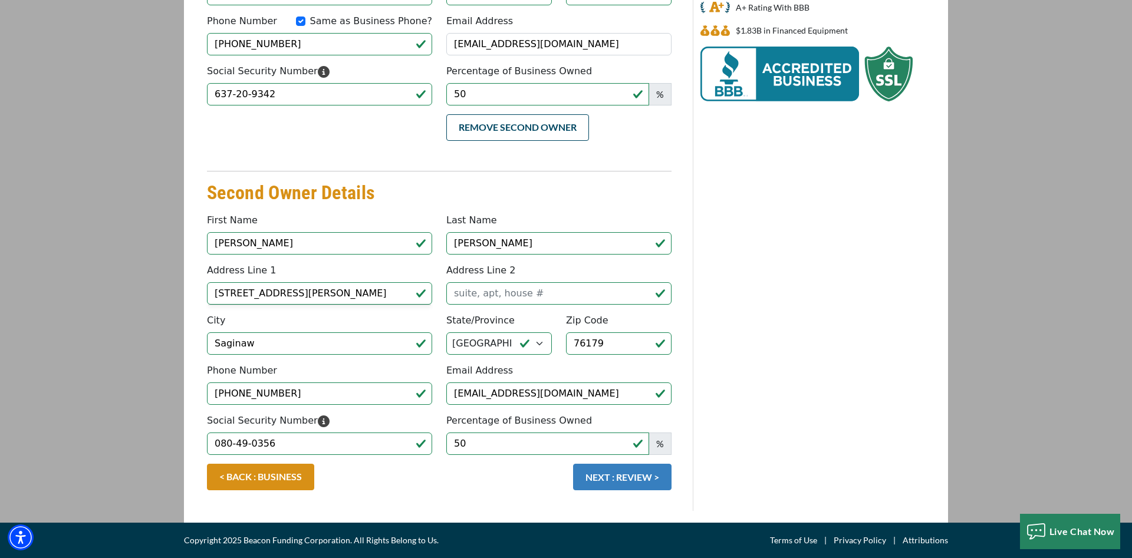
click at [604, 478] on button "NEXT : REVIEW >" at bounding box center [622, 477] width 98 height 27
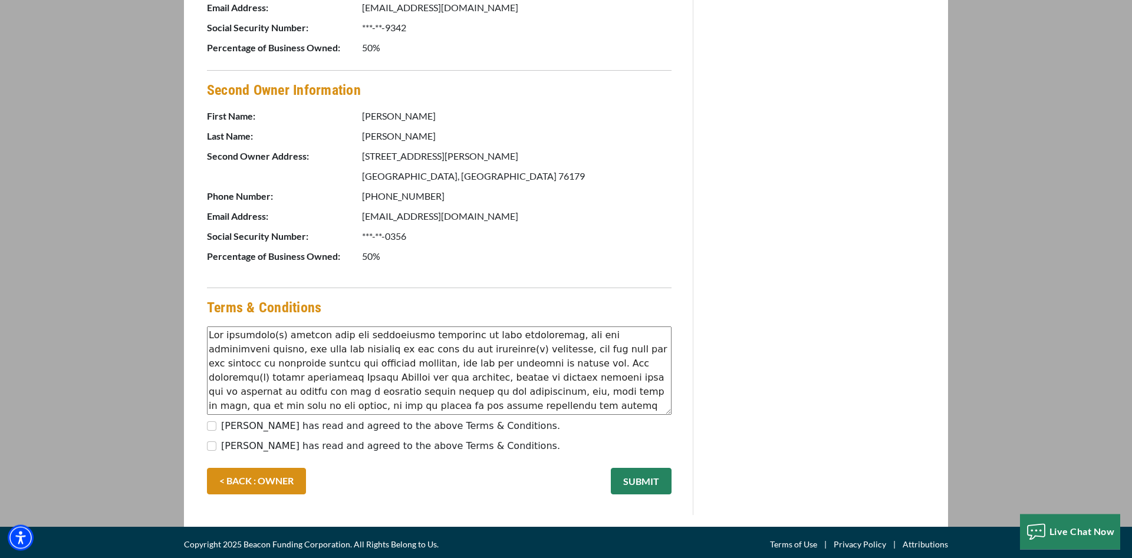
scroll to position [729, 0]
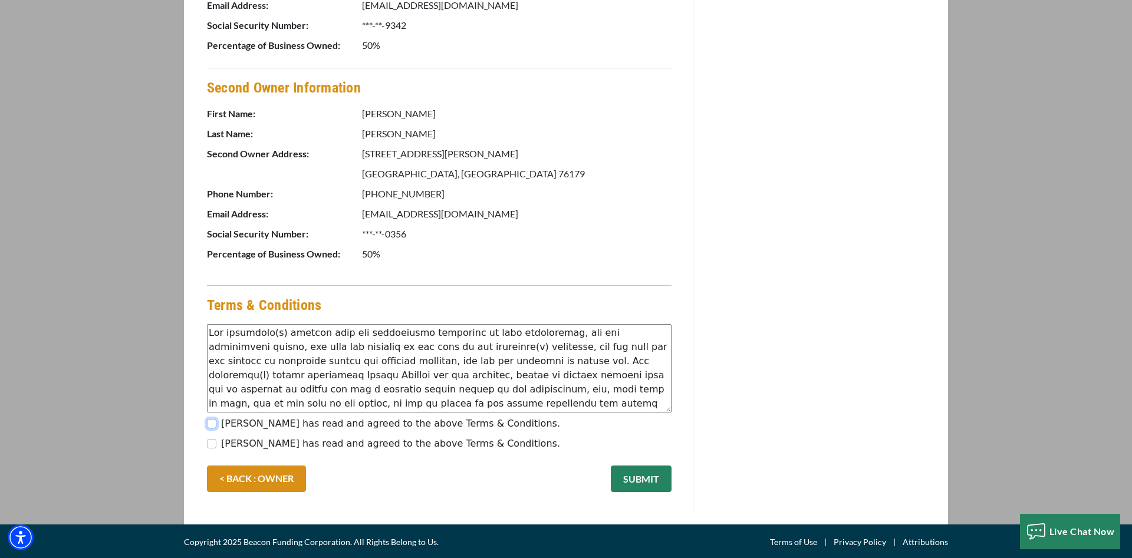
drag, startPoint x: 213, startPoint y: 422, endPoint x: 206, endPoint y: 431, distance: 11.4
click at [212, 422] on input "John Andazola has read and agreed to the above Terms & Conditions." at bounding box center [211, 423] width 9 height 9
checkbox input "true"
click at [210, 441] on input "Ana Andazola has read and agreed to the above Terms & Conditions." at bounding box center [211, 443] width 9 height 9
checkbox input "true"
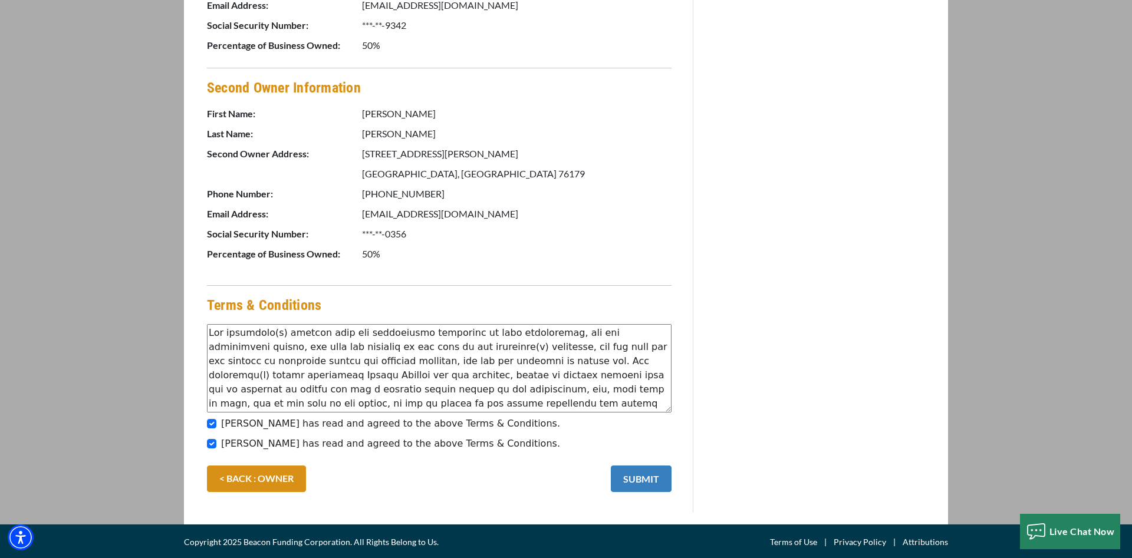
click at [638, 475] on button "SUBMIT" at bounding box center [641, 479] width 61 height 27
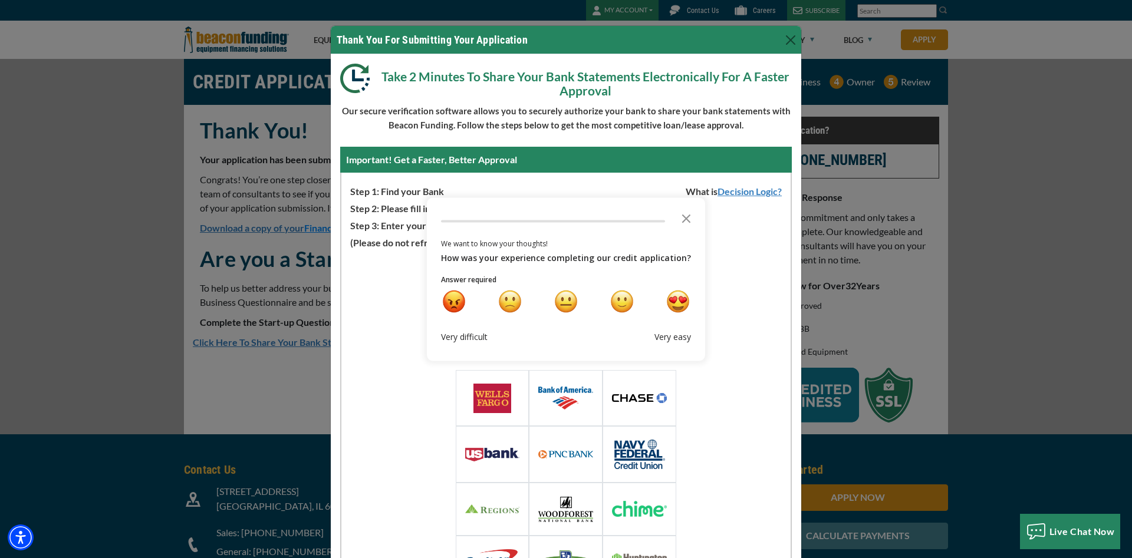
click at [372, 347] on div "Loading Widget Select Or Search Your Financial Institution Or choose from one o…" at bounding box center [565, 431] width 449 height 362
click at [591, 167] on div "Important! Get a Faster, Better Approval" at bounding box center [566, 160] width 452 height 26
click at [686, 217] on icon "Close the survey" at bounding box center [686, 218] width 24 height 24
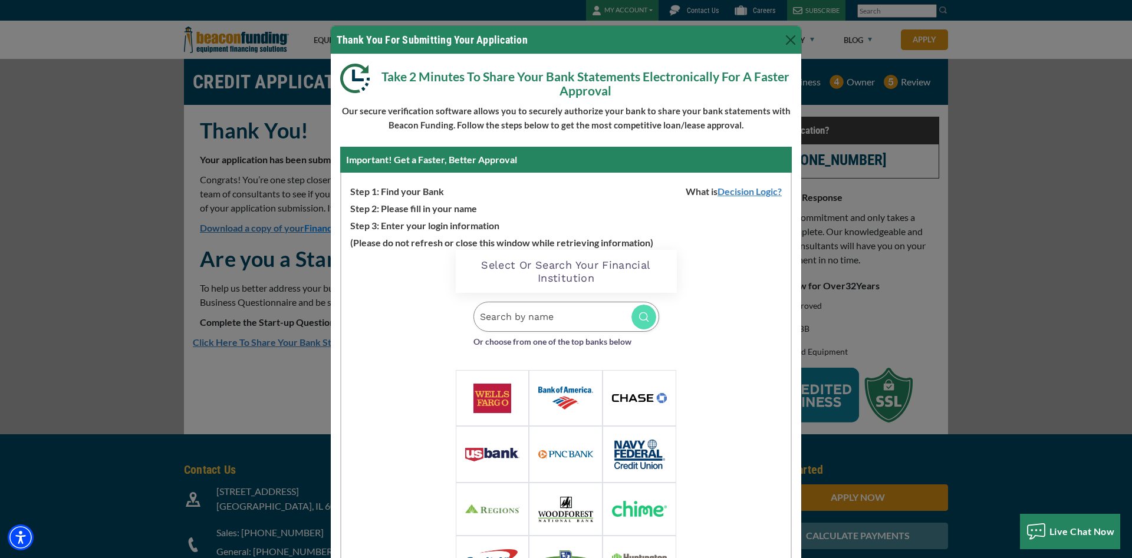
click at [515, 321] on input "Search by name" at bounding box center [566, 317] width 186 height 30
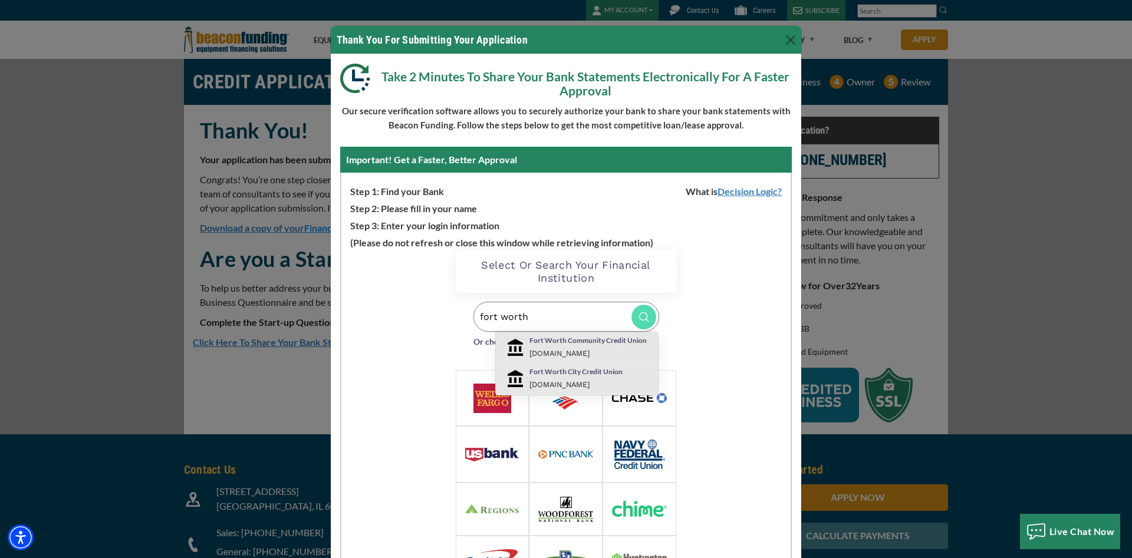
type input "fort worth"
click at [565, 348] on div "Fort Worth Community Credit Union [DOMAIN_NAME]" at bounding box center [591, 347] width 140 height 25
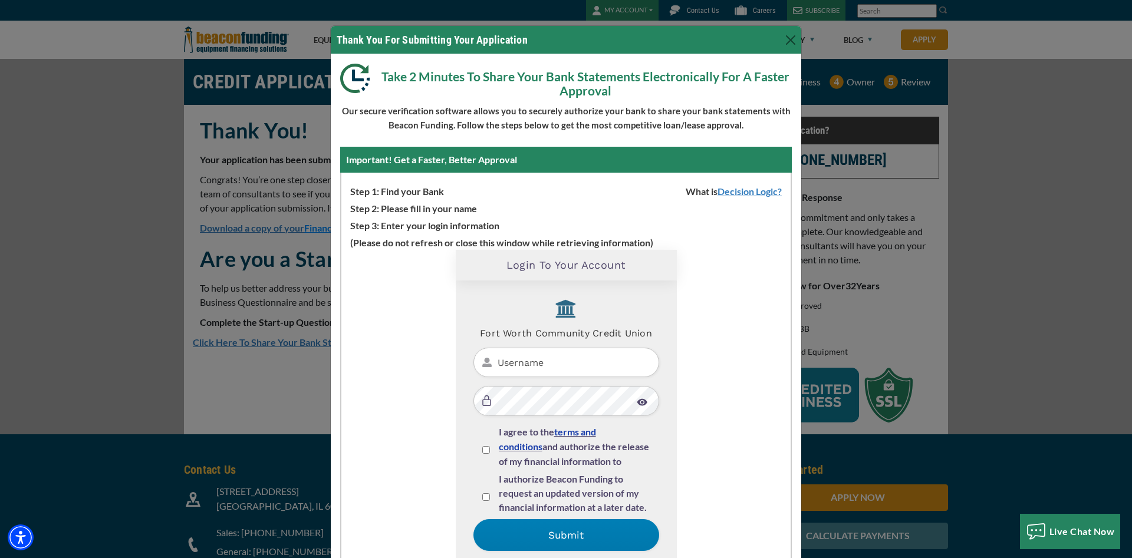
click at [546, 367] on input "text" at bounding box center [566, 363] width 186 height 30
type input "jandazola"
click at [482, 446] on input "I agree to the terms and conditions and authorize the release of my financial i…" at bounding box center [486, 450] width 8 height 8
checkbox input "true"
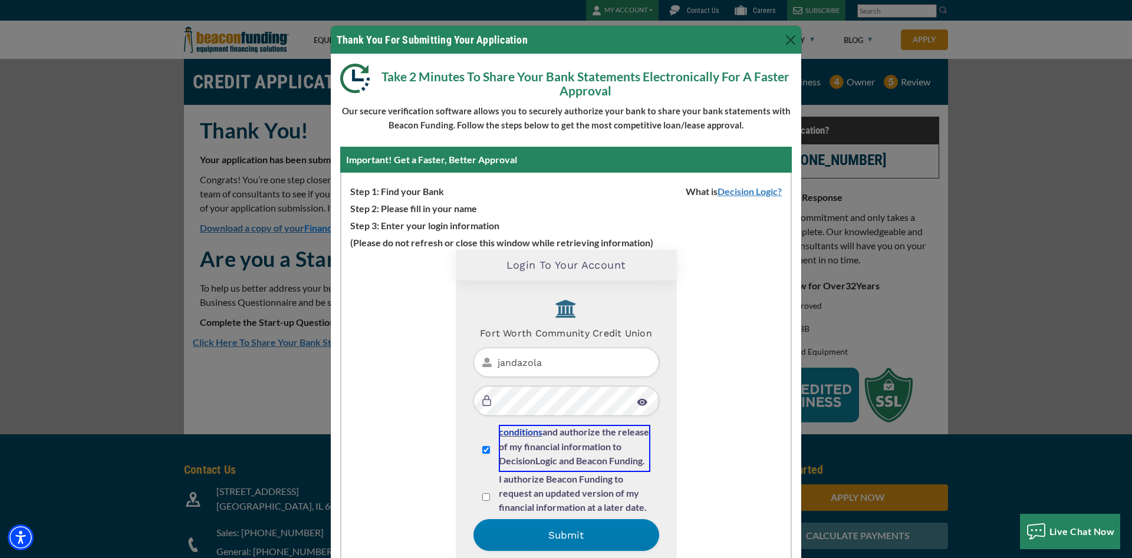
click at [490, 496] on div "I authorize Beacon Funding to request an updated version of my financial inform…" at bounding box center [566, 495] width 186 height 47
click at [488, 498] on input "I authorize Beacon Funding to request an updated version of my financial inform…" at bounding box center [486, 497] width 8 height 8
checkbox input "true"
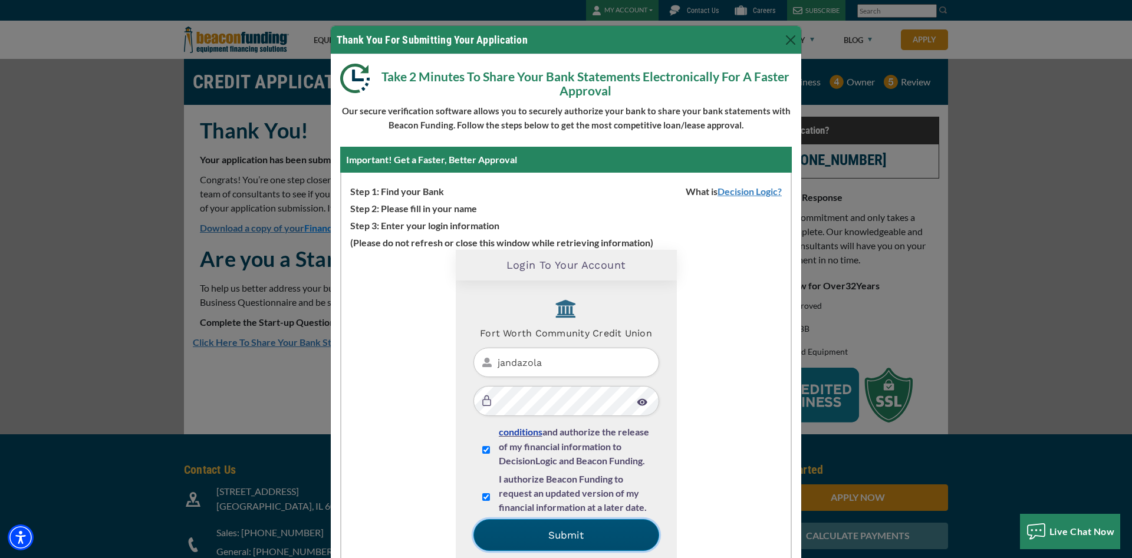
click at [509, 520] on button "Submit" at bounding box center [566, 535] width 186 height 32
